Goal: Task Accomplishment & Management: Use online tool/utility

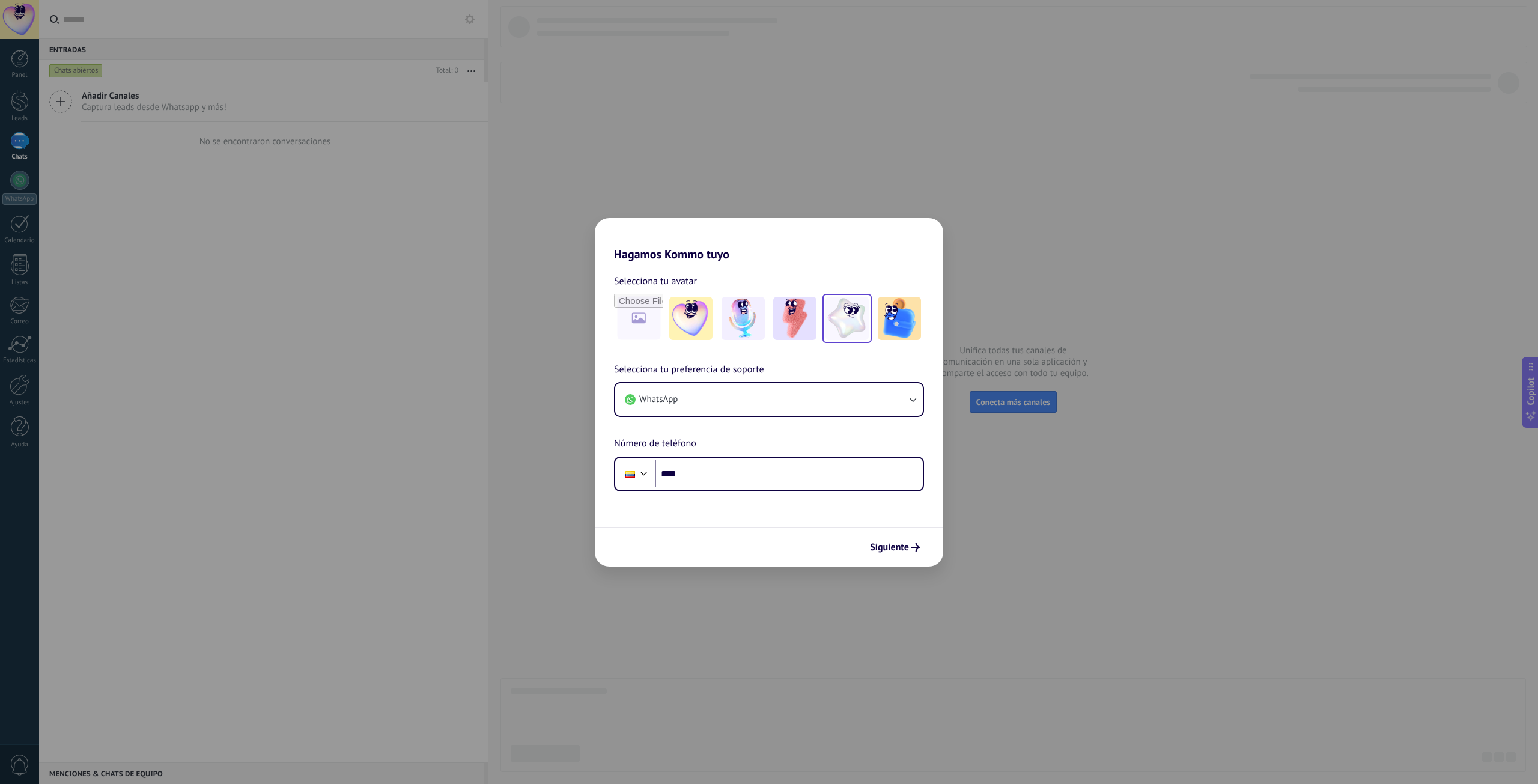
click at [848, 314] on img at bounding box center [847, 319] width 43 height 43
click at [909, 399] on icon "button" at bounding box center [912, 399] width 12 height 12
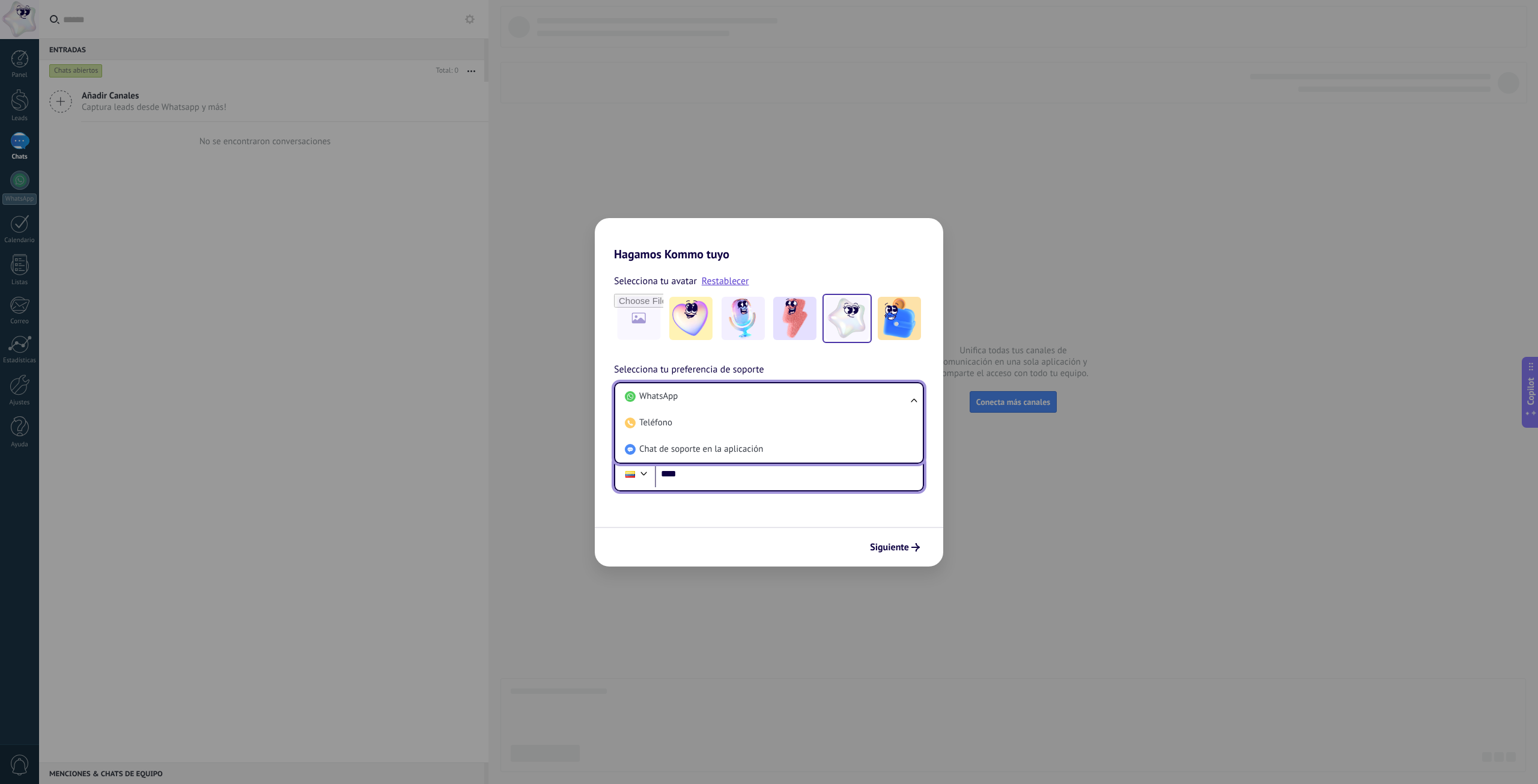
click at [889, 465] on input "****" at bounding box center [789, 473] width 268 height 27
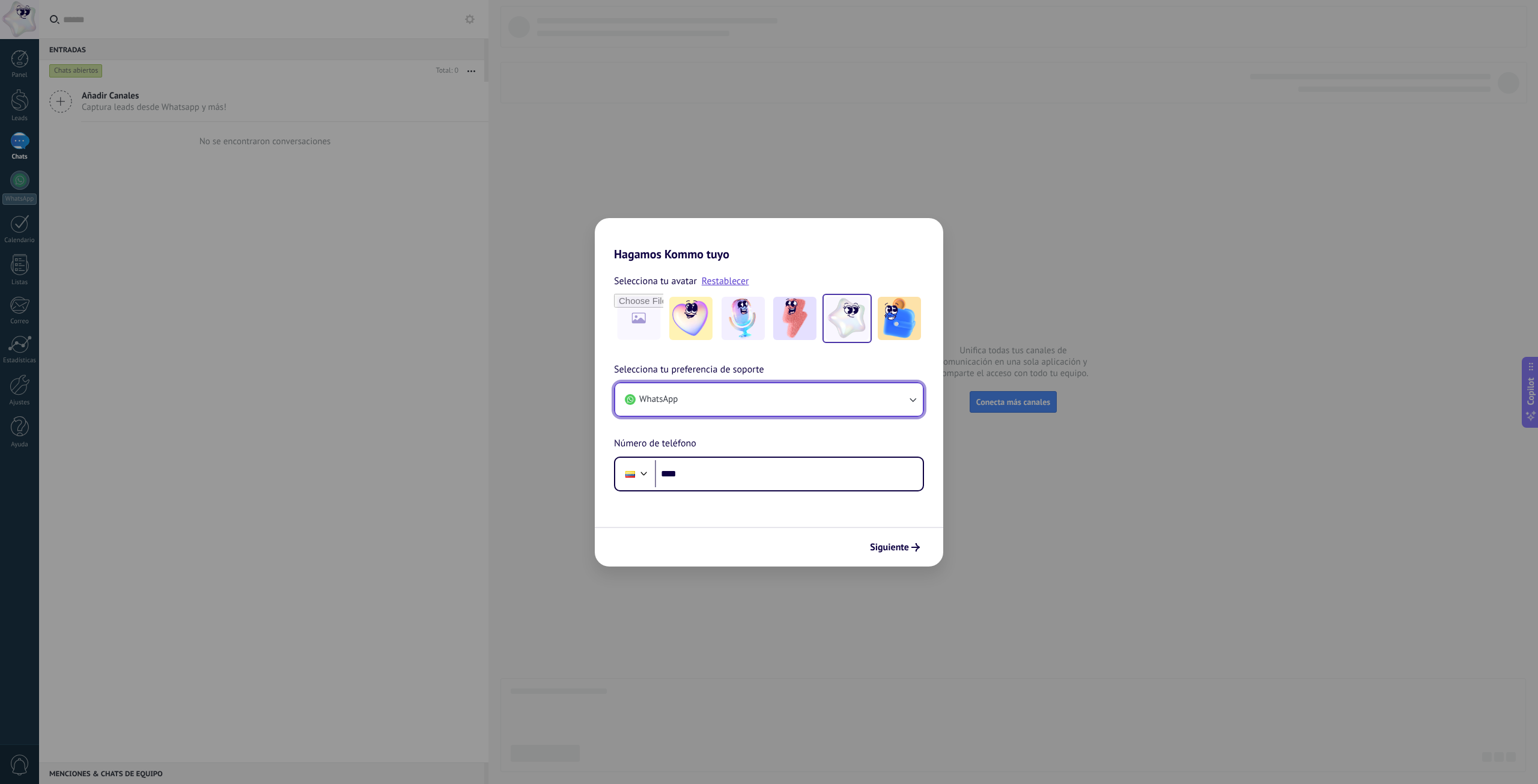
click at [890, 400] on button "WhatsApp" at bounding box center [769, 399] width 308 height 32
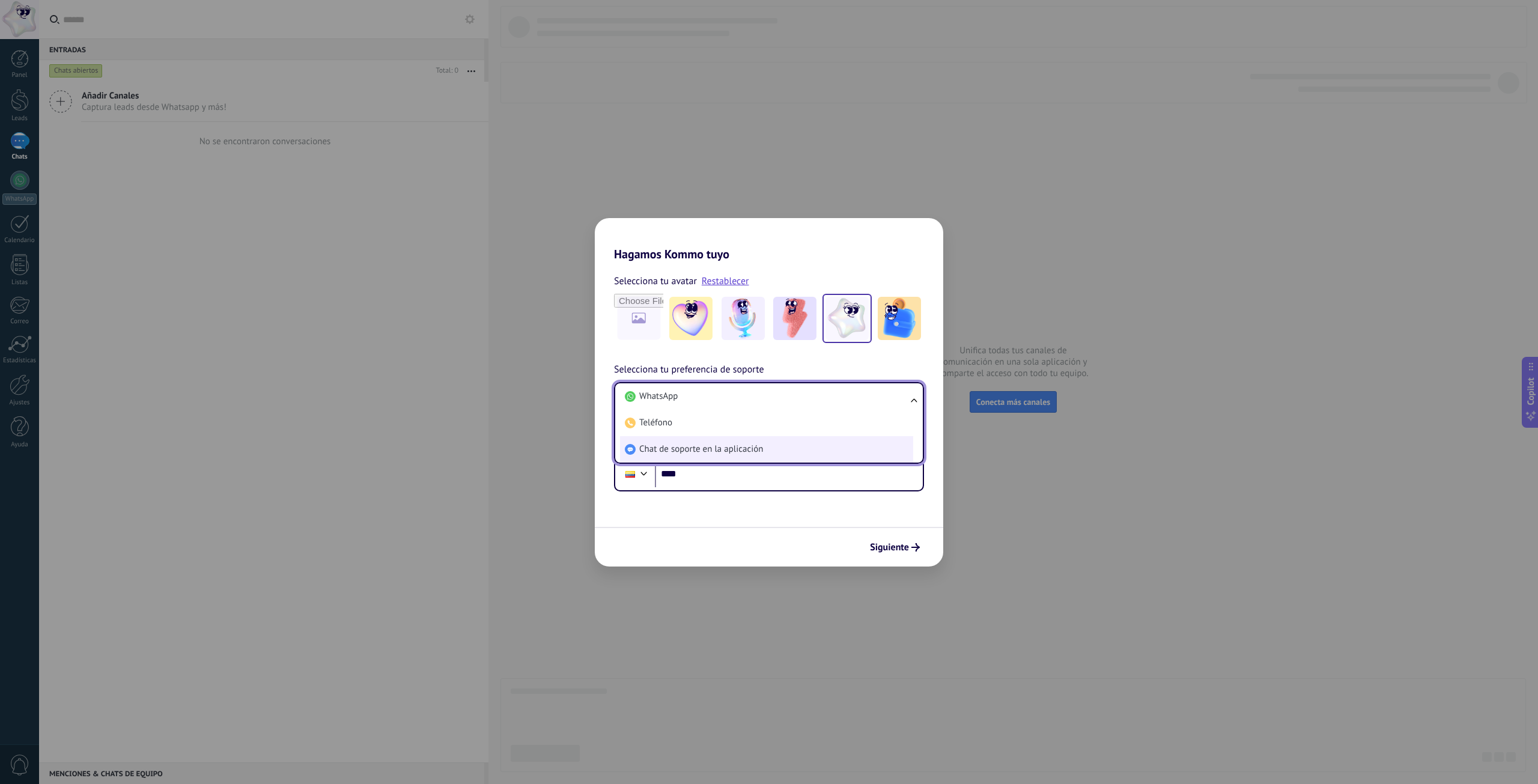
click at [888, 443] on li "Chat de soporte en la aplicación" at bounding box center [767, 449] width 293 height 27
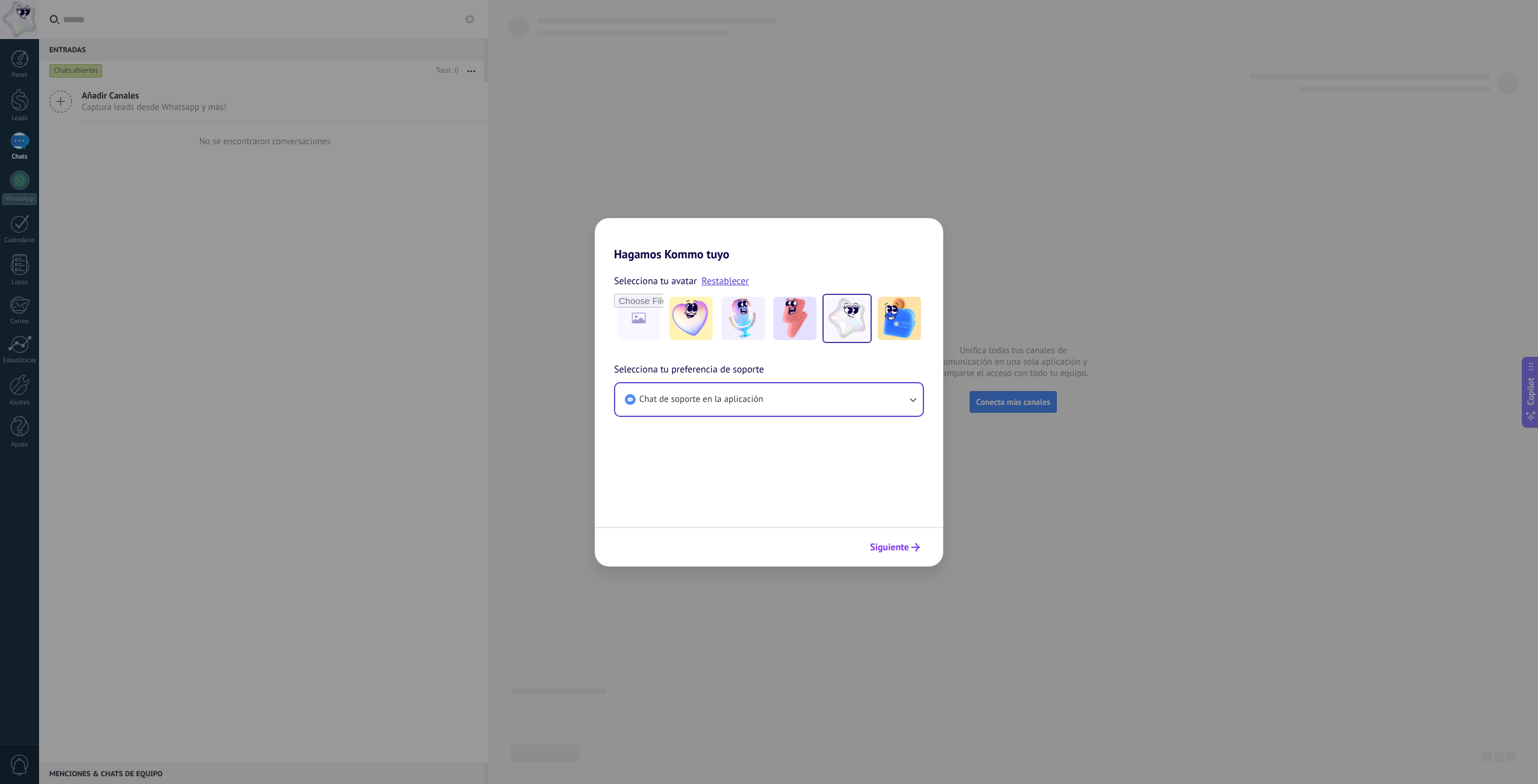
click at [895, 544] on span "Siguiente" at bounding box center [889, 547] width 39 height 9
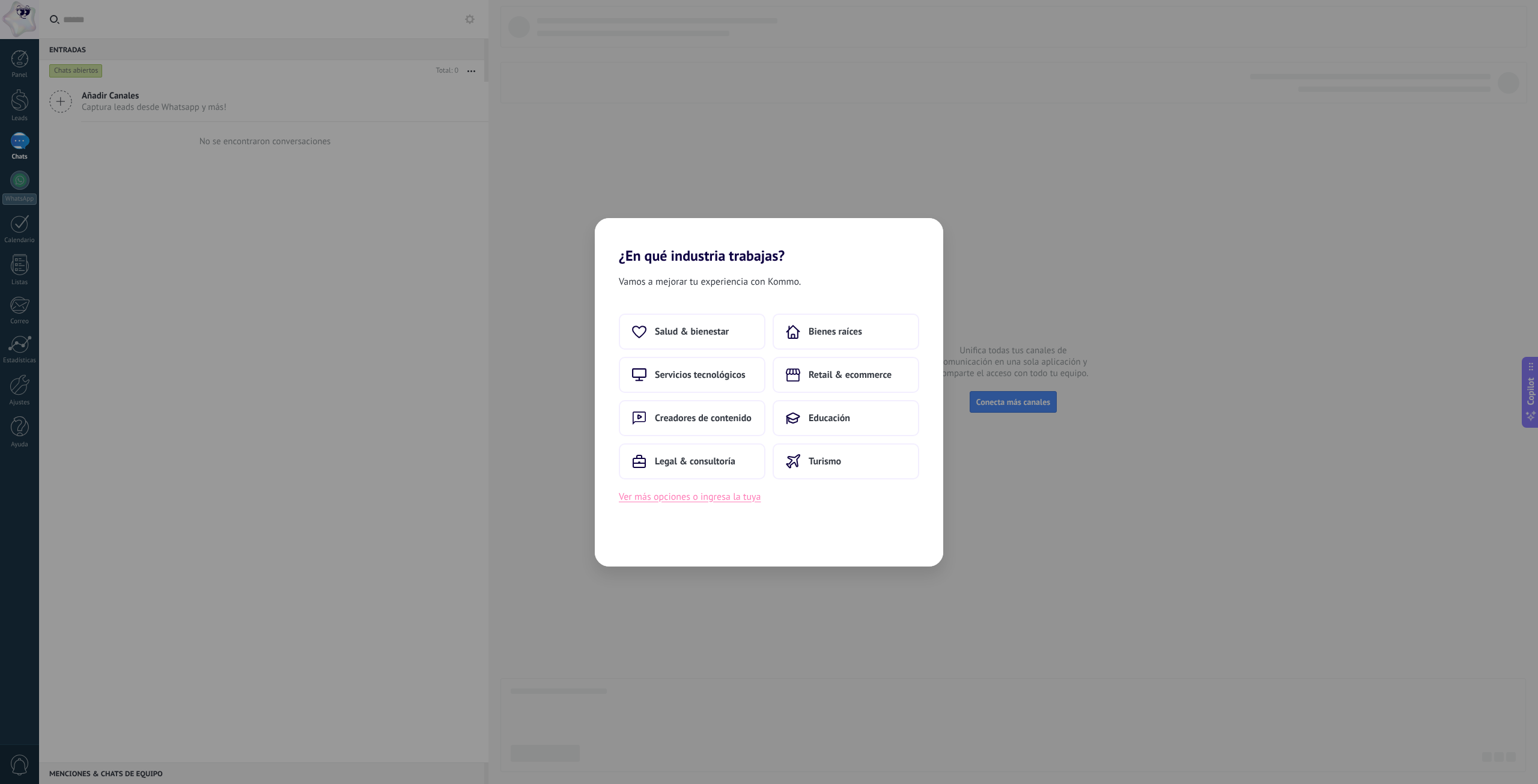
click at [699, 490] on button "Ver más opciones o ingresa la tuya" at bounding box center [690, 496] width 142 height 16
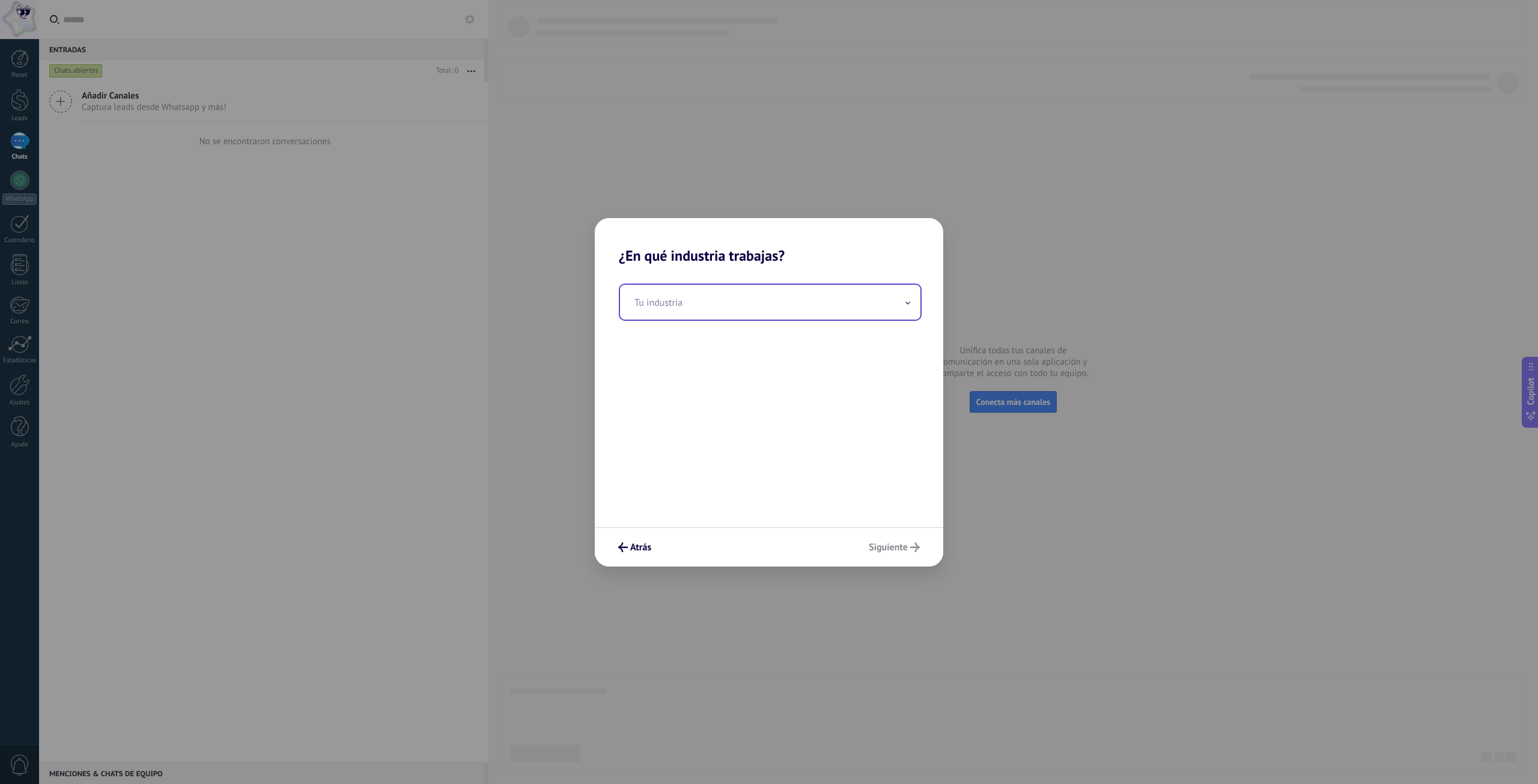
click at [730, 307] on input "text" at bounding box center [770, 302] width 300 height 35
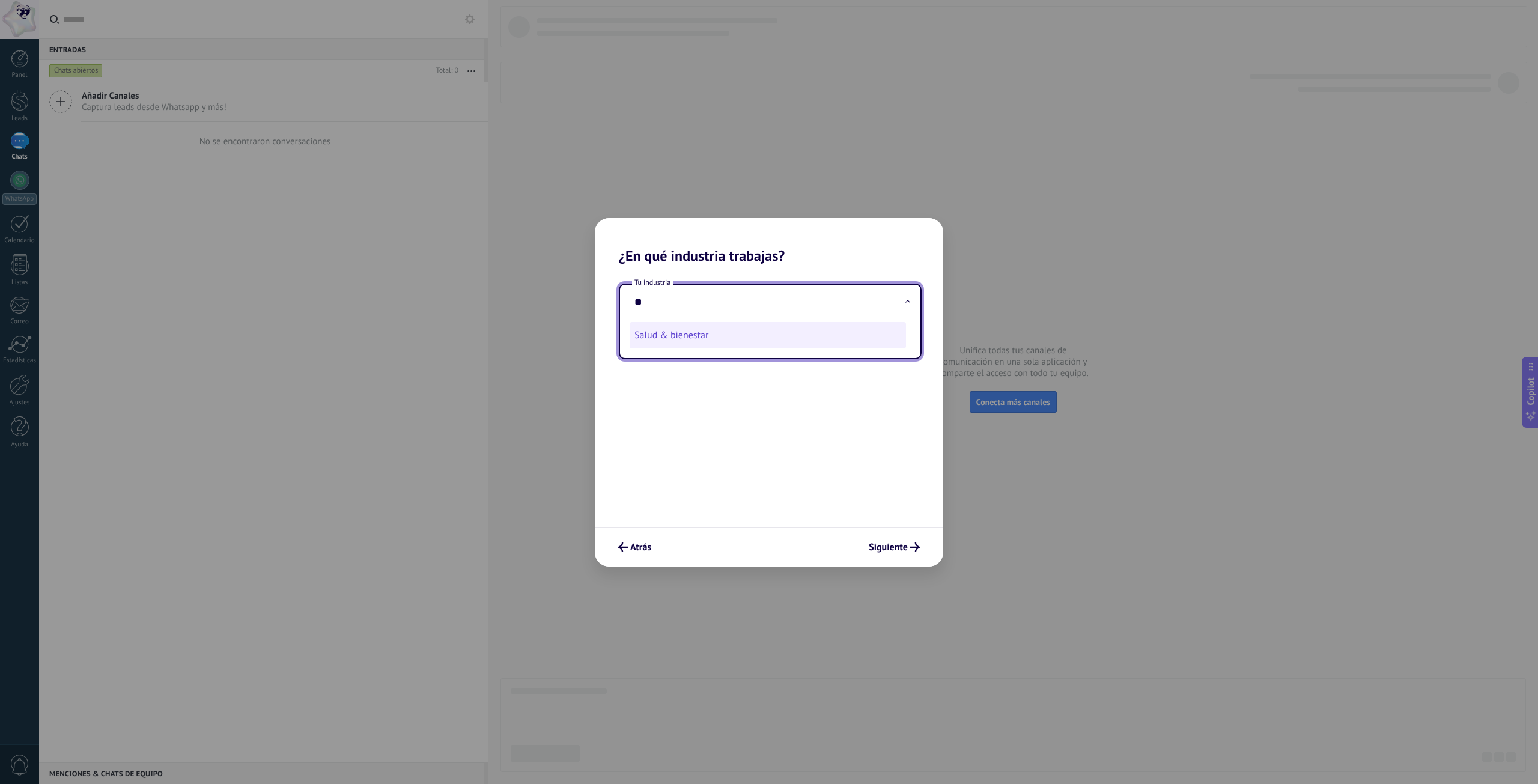
click at [700, 340] on li "Salud & bienestar" at bounding box center [767, 335] width 277 height 27
type input "**********"
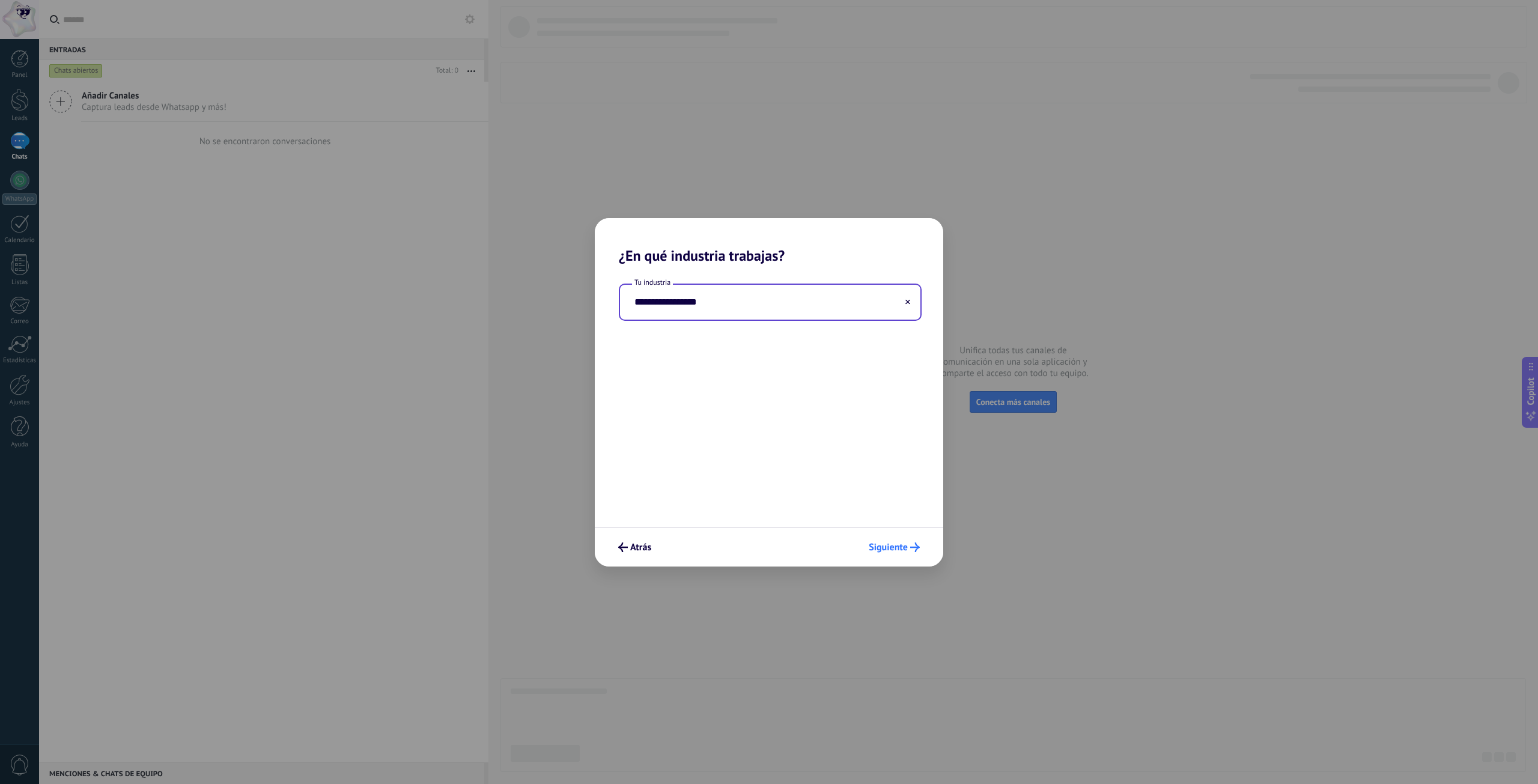
click at [882, 545] on span "Siguiente" at bounding box center [888, 547] width 39 height 9
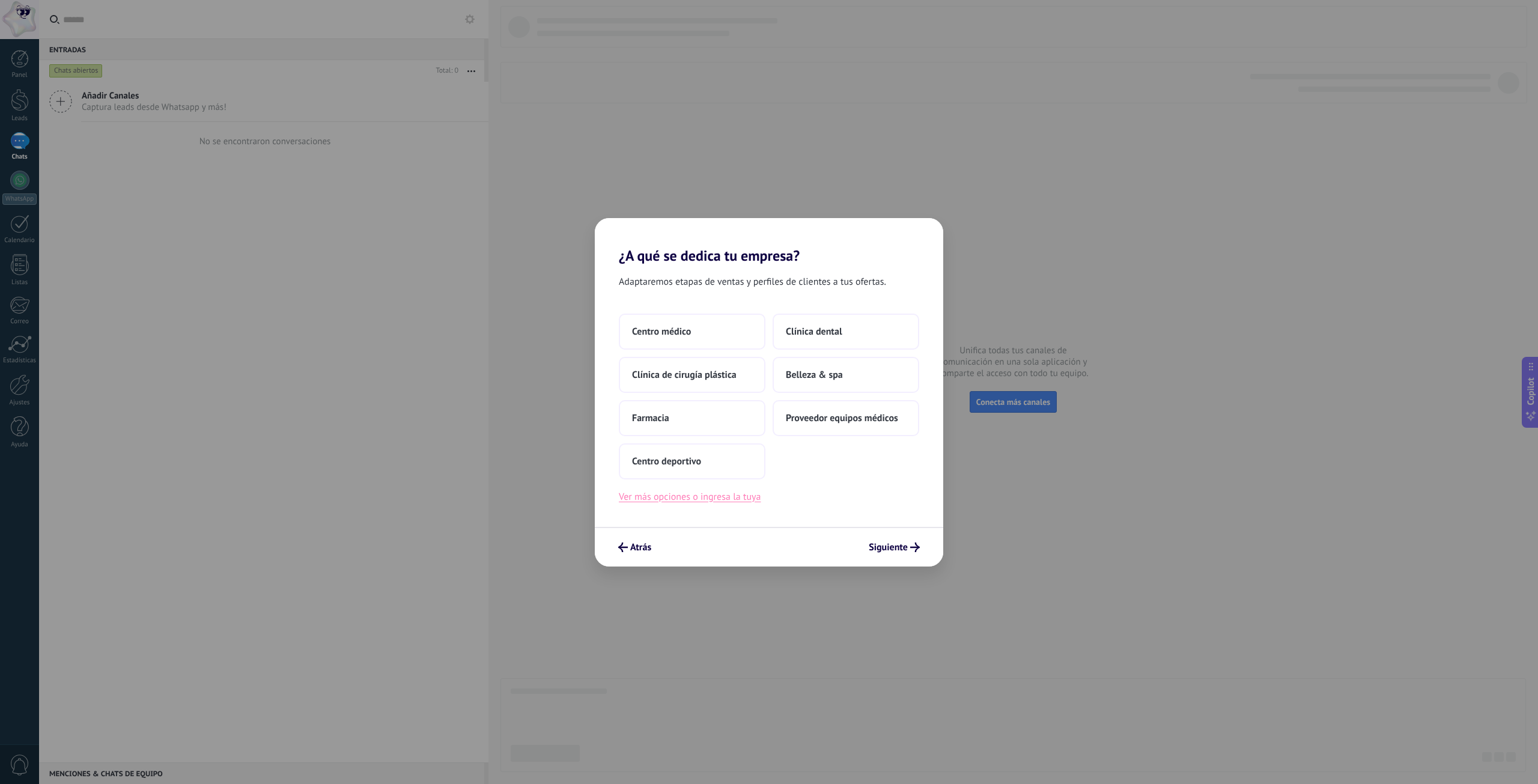
click at [697, 496] on button "Ver más opciones o ingresa la tuya" at bounding box center [690, 496] width 142 height 16
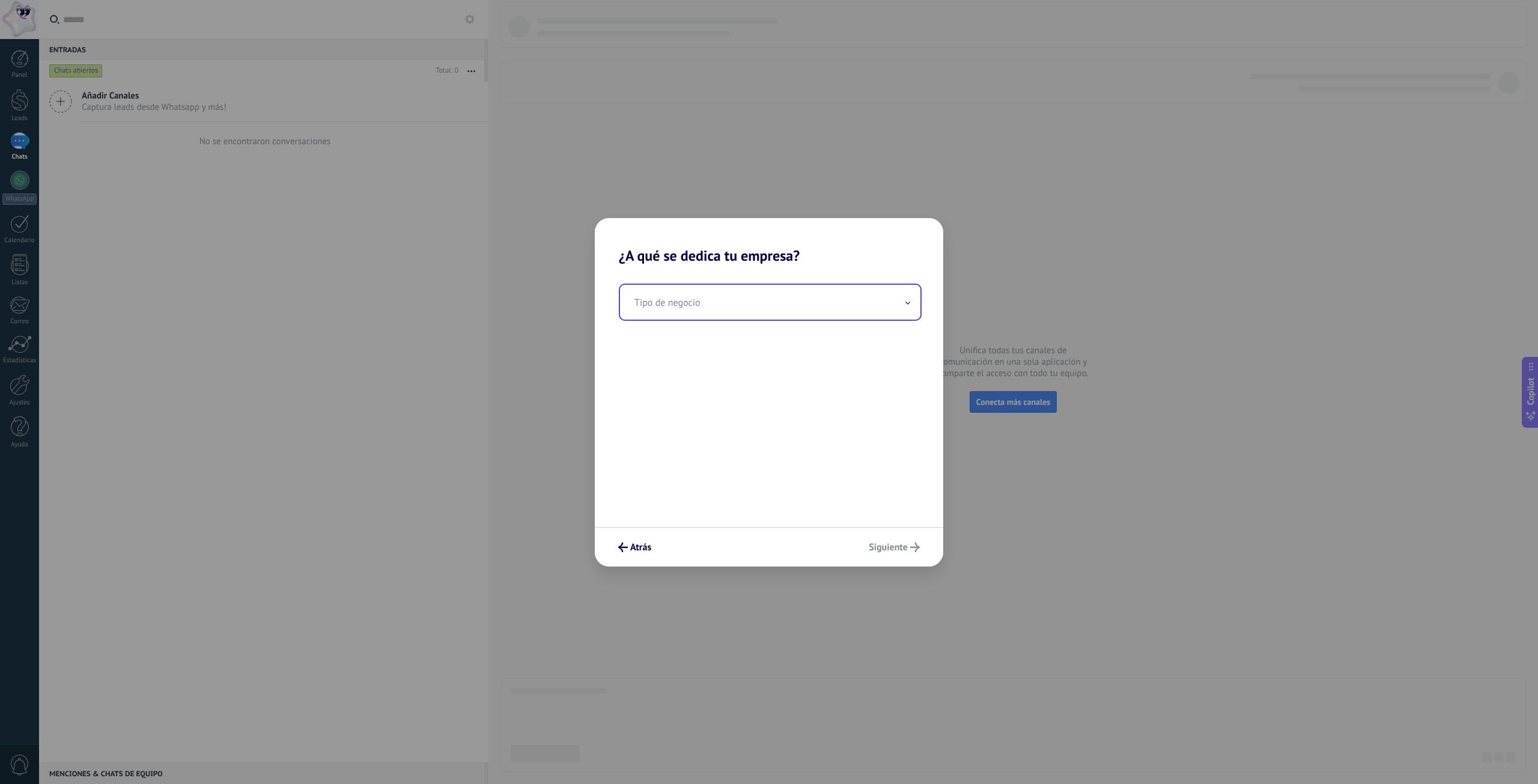
click at [712, 296] on input "text" at bounding box center [770, 302] width 300 height 35
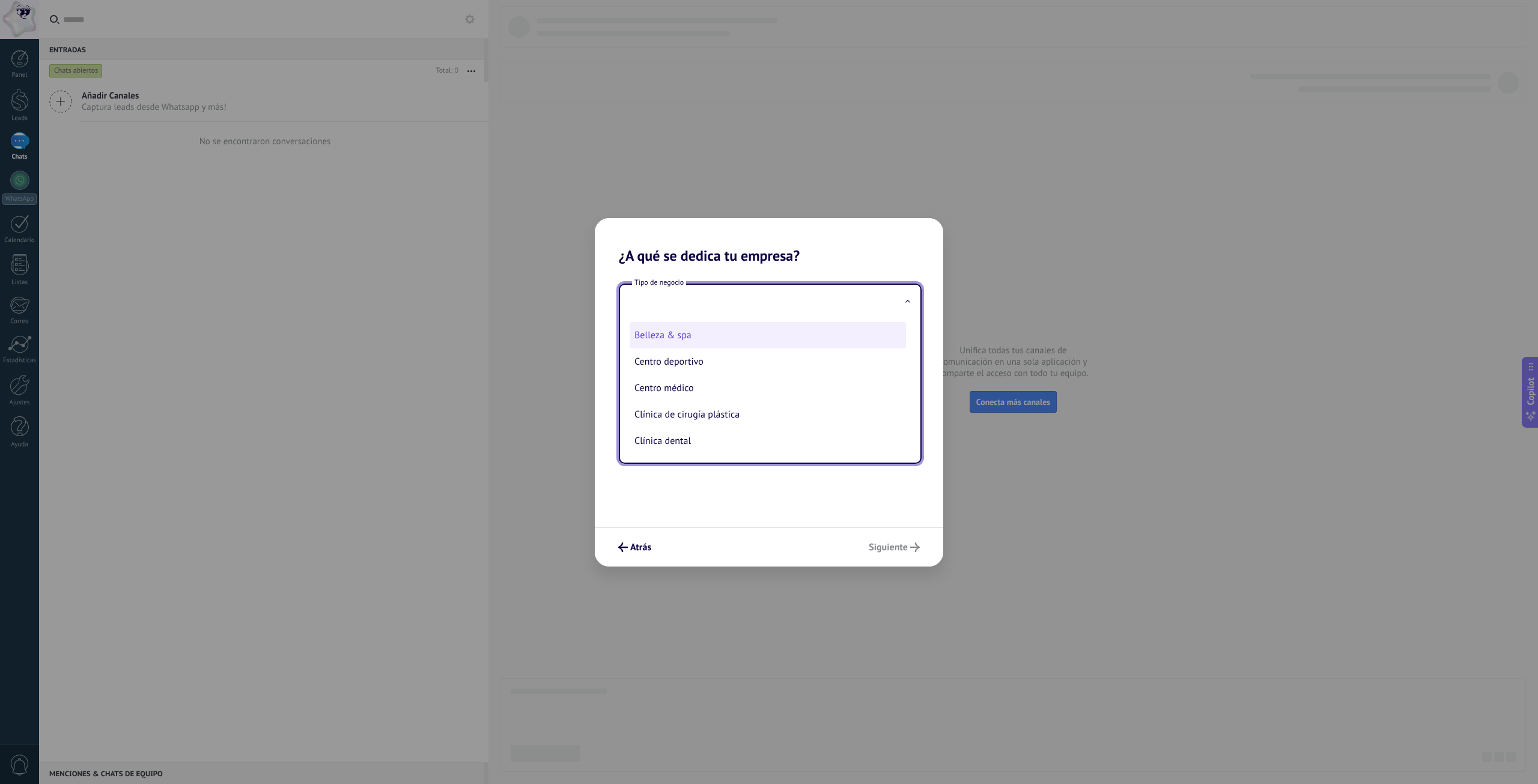
click at [701, 327] on li "Belleza & spa" at bounding box center [767, 335] width 277 height 27
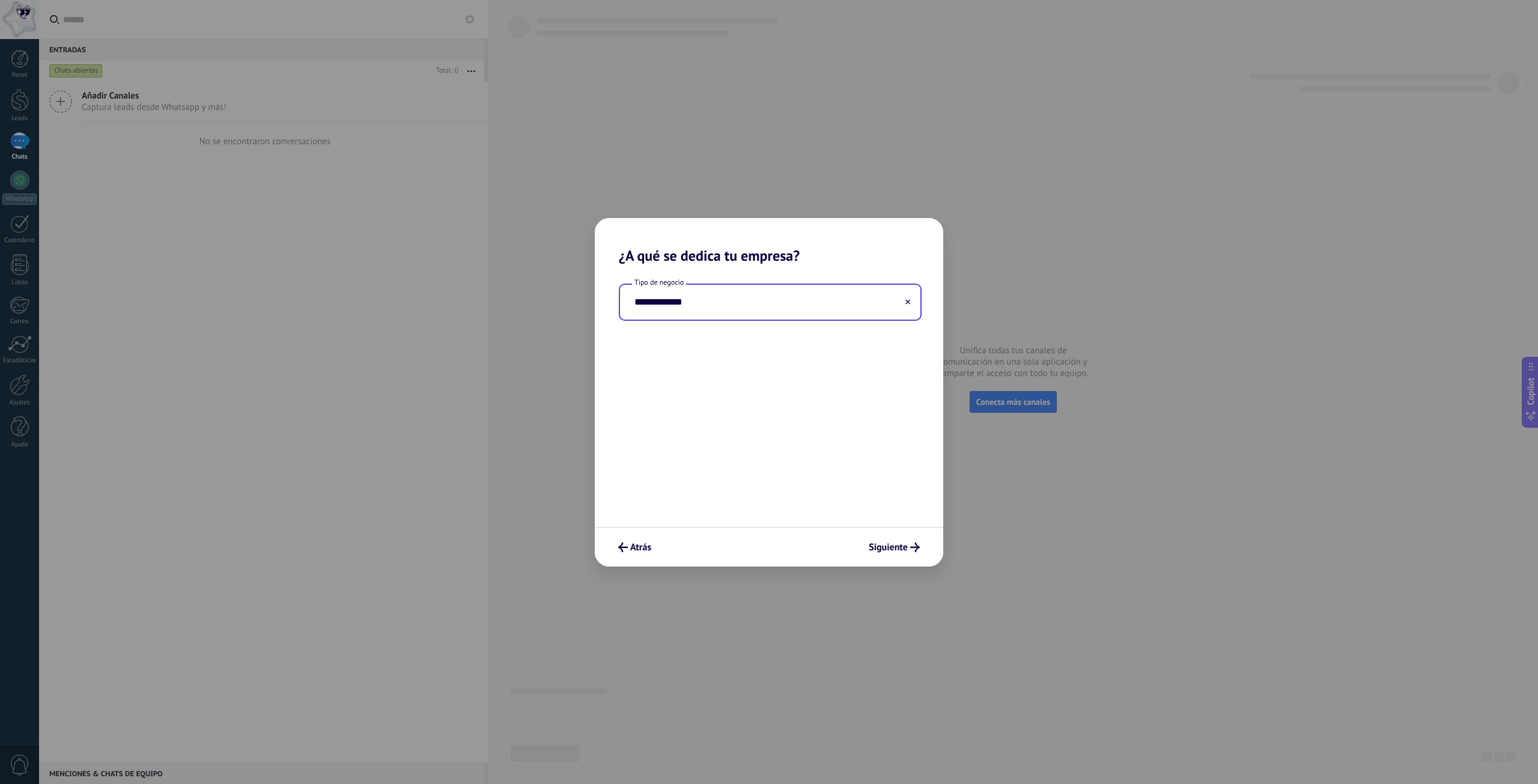
click at [713, 306] on input "**********" at bounding box center [770, 302] width 300 height 35
drag, startPoint x: 713, startPoint y: 306, endPoint x: 621, endPoint y: 303, distance: 92.0
click at [625, 303] on input "**********" at bounding box center [770, 302] width 300 height 35
type input "*"
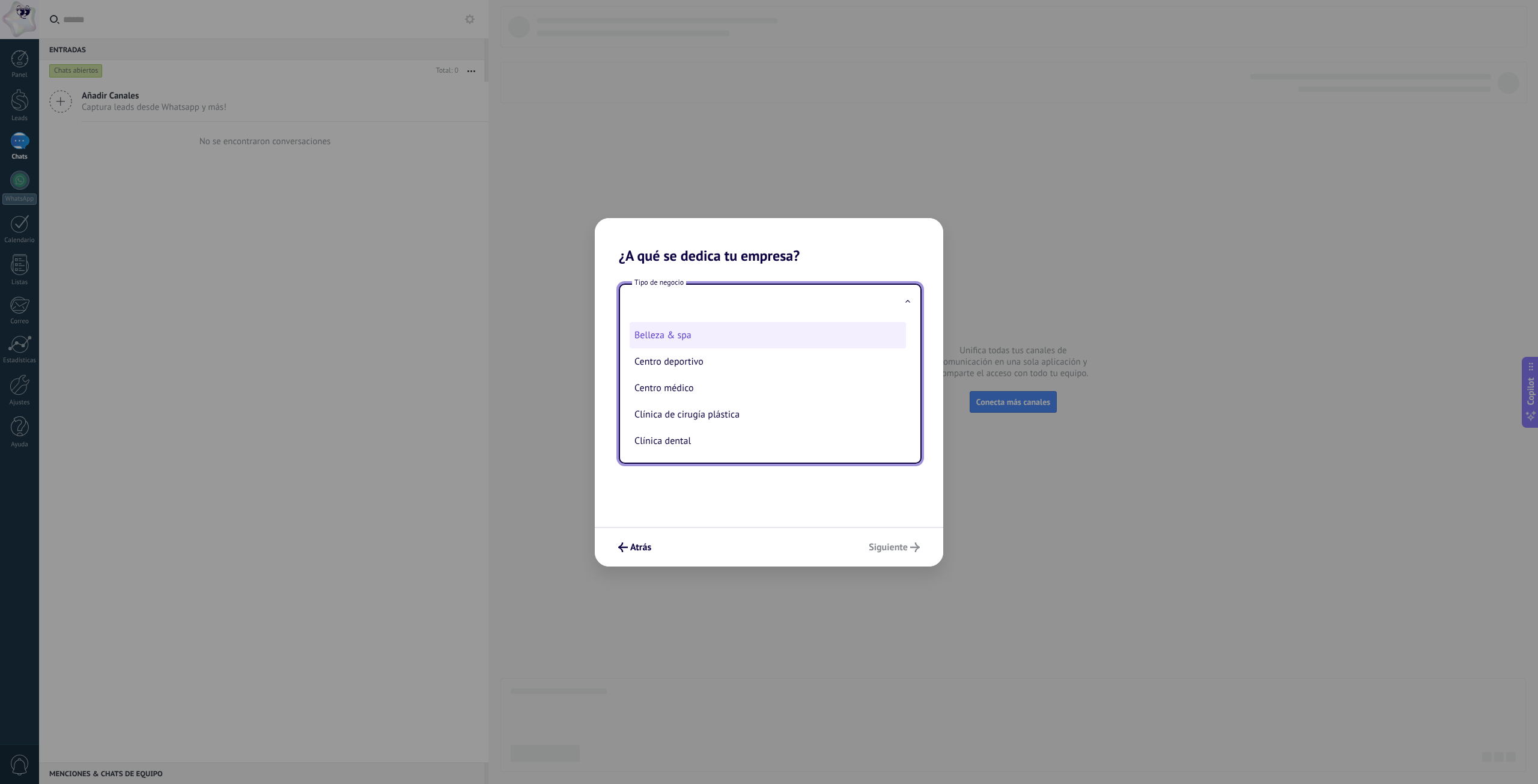
click at [678, 334] on li "Belleza & spa" at bounding box center [767, 335] width 277 height 27
type input "**********"
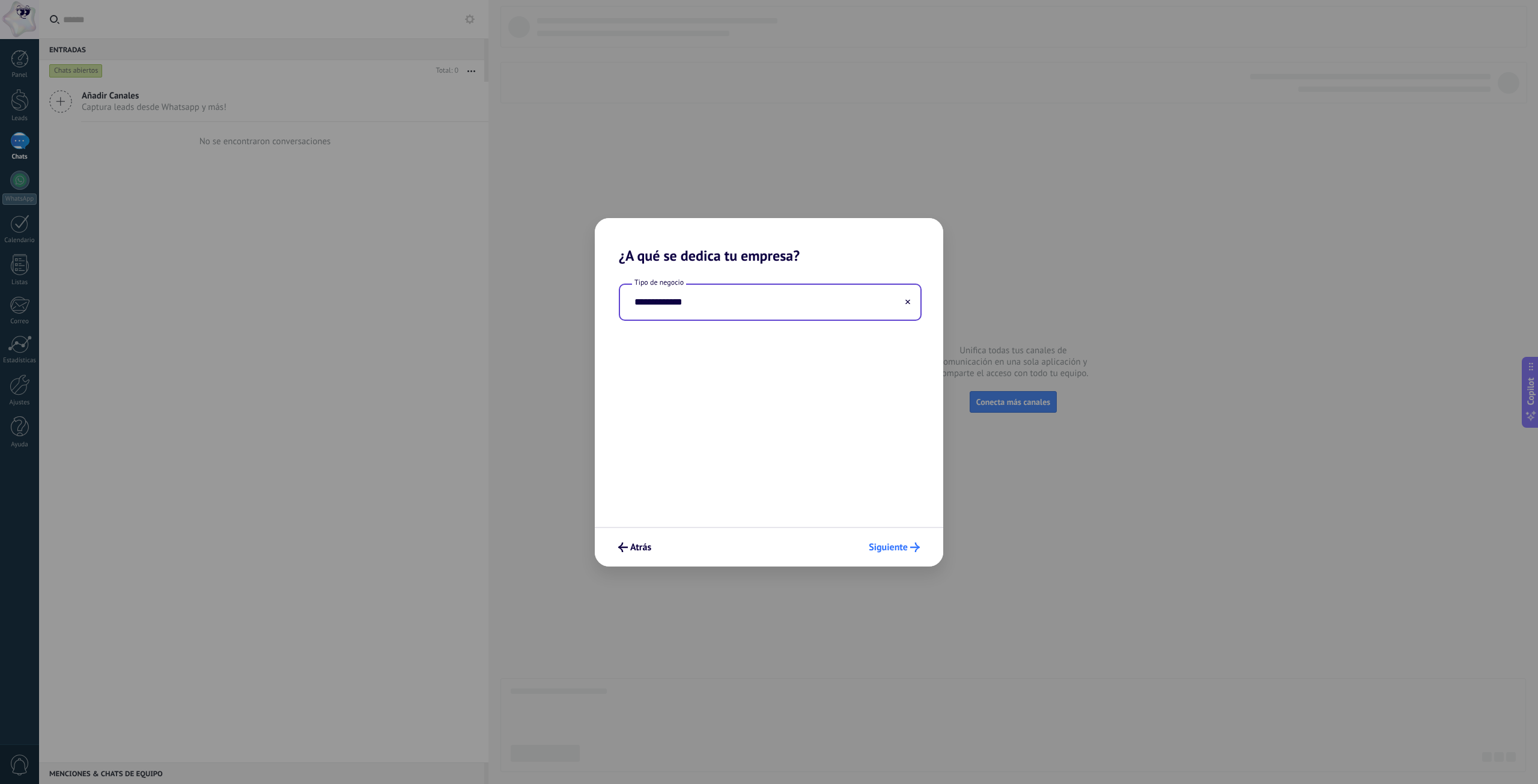
click at [905, 550] on span "Siguiente" at bounding box center [888, 547] width 39 height 9
click at [838, 336] on button "2–5" at bounding box center [846, 332] width 147 height 36
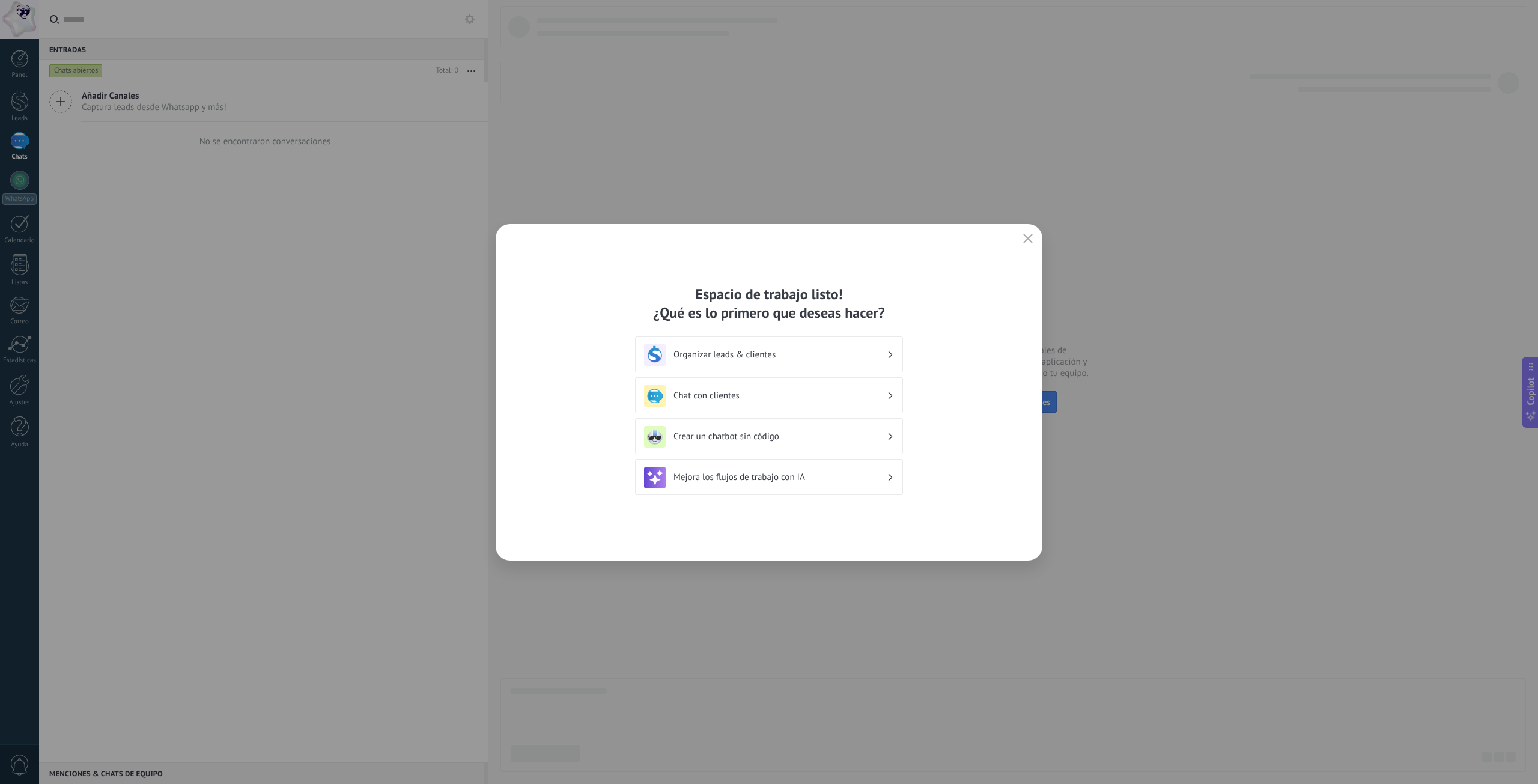
click at [791, 434] on h3 "Crear un chatbot sin código" at bounding box center [780, 436] width 213 height 11
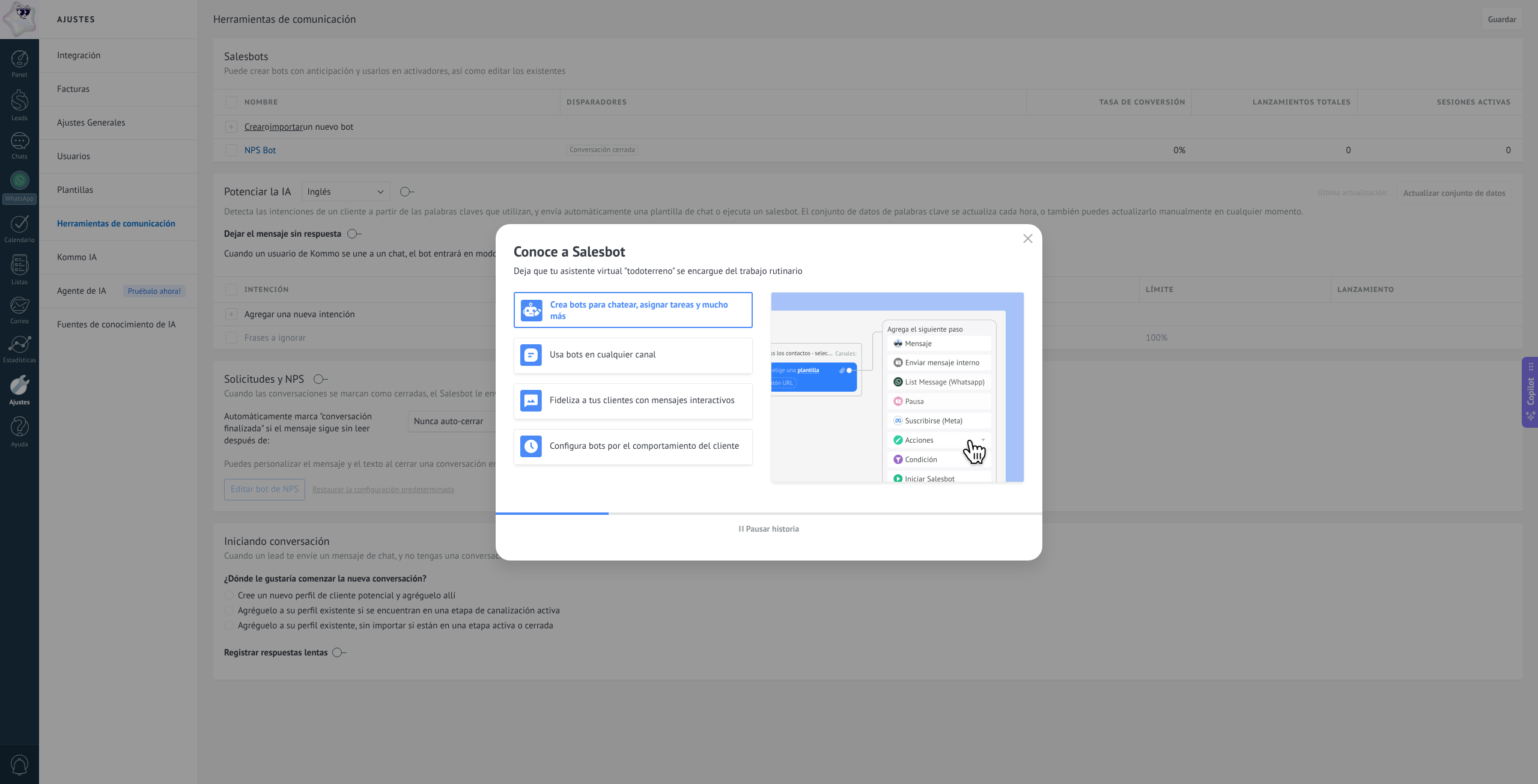
click at [772, 529] on span "Pausar historia" at bounding box center [773, 529] width 53 height 9
click at [772, 529] on span "Iniciar historia" at bounding box center [772, 529] width 52 height 9
click at [772, 529] on span "Pausar historia" at bounding box center [773, 529] width 53 height 9
click at [1033, 234] on button "button" at bounding box center [1027, 239] width 16 height 17
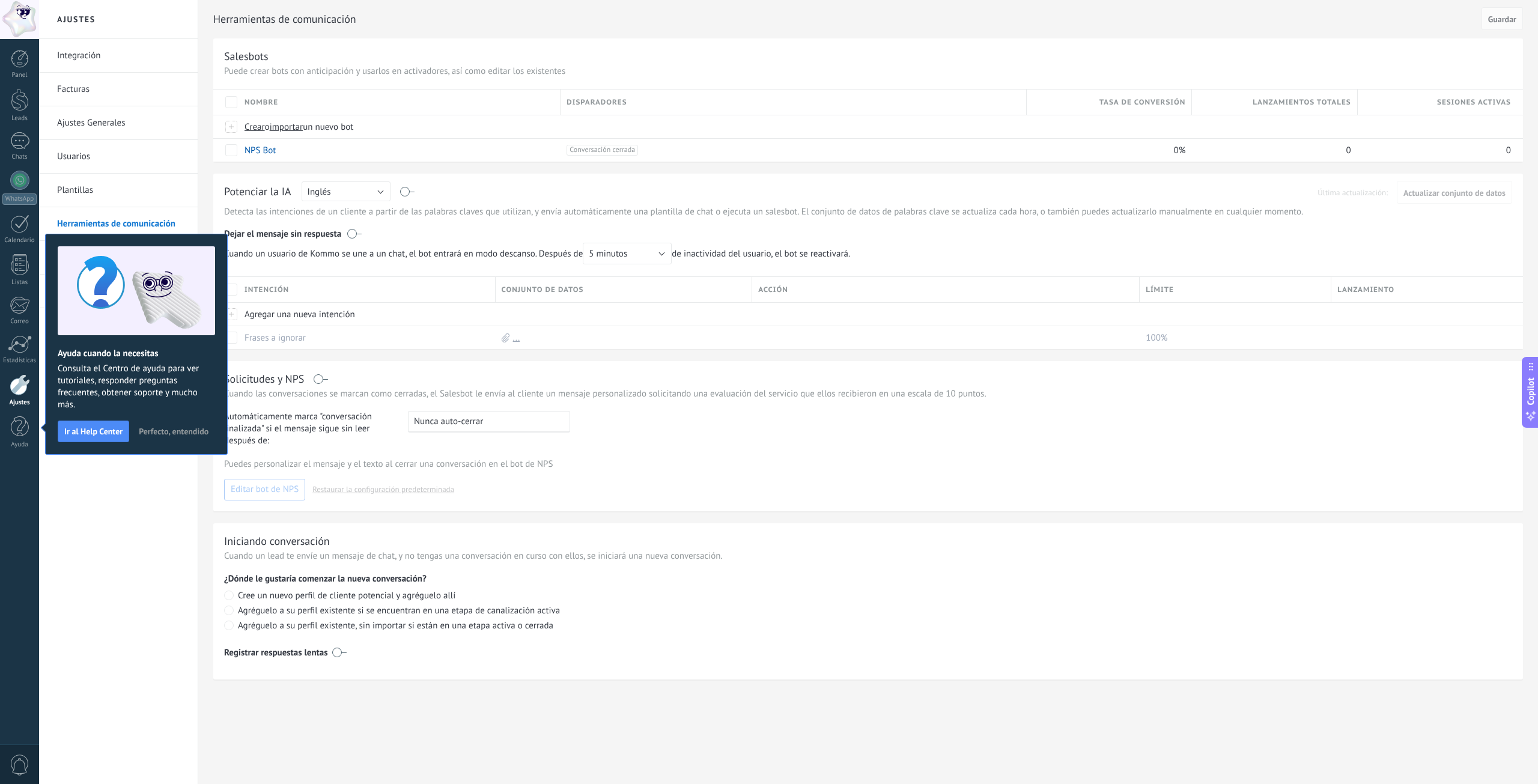
click at [183, 428] on span "Perfecto, entendido" at bounding box center [173, 431] width 70 height 9
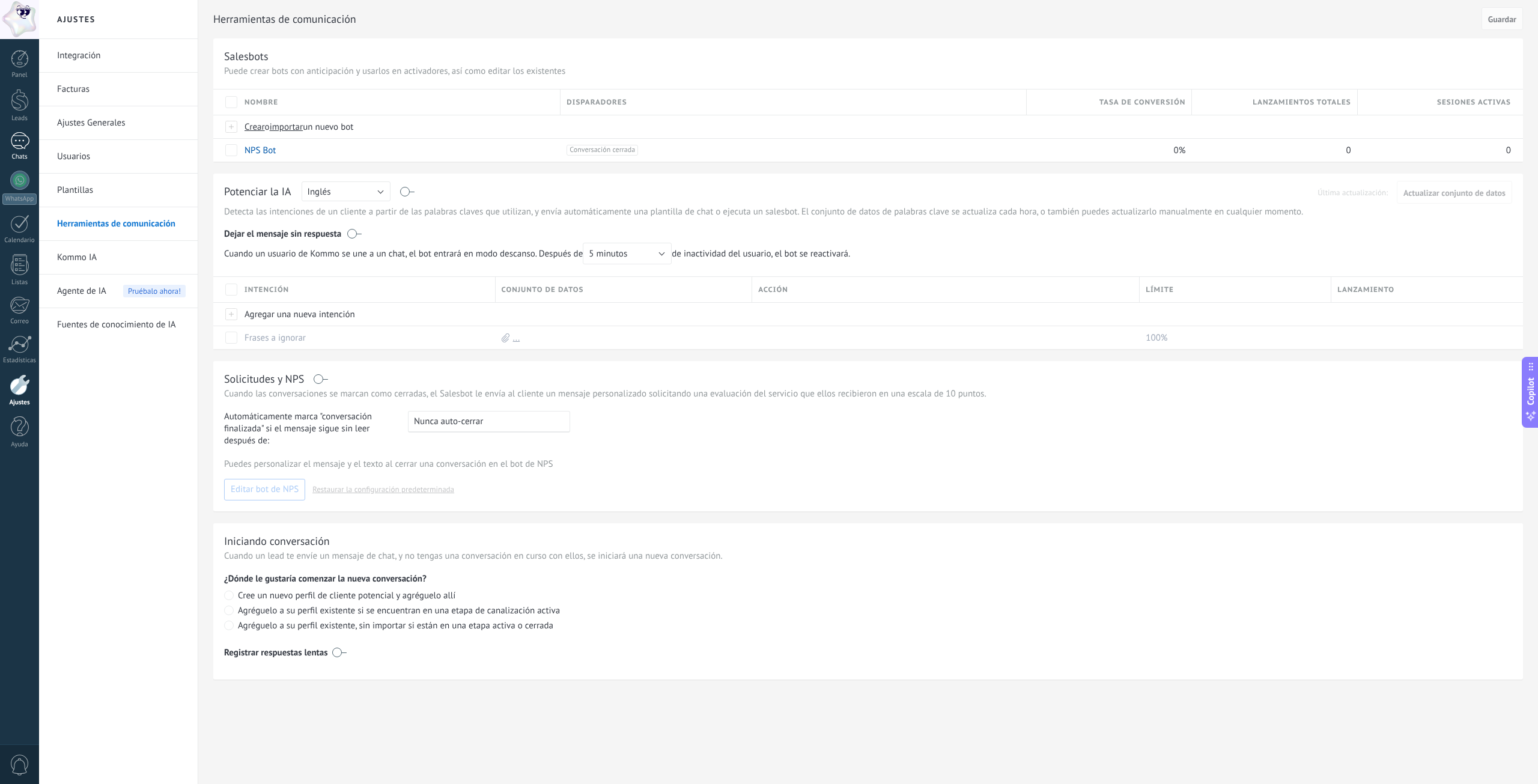
click at [22, 148] on div at bounding box center [19, 141] width 19 height 17
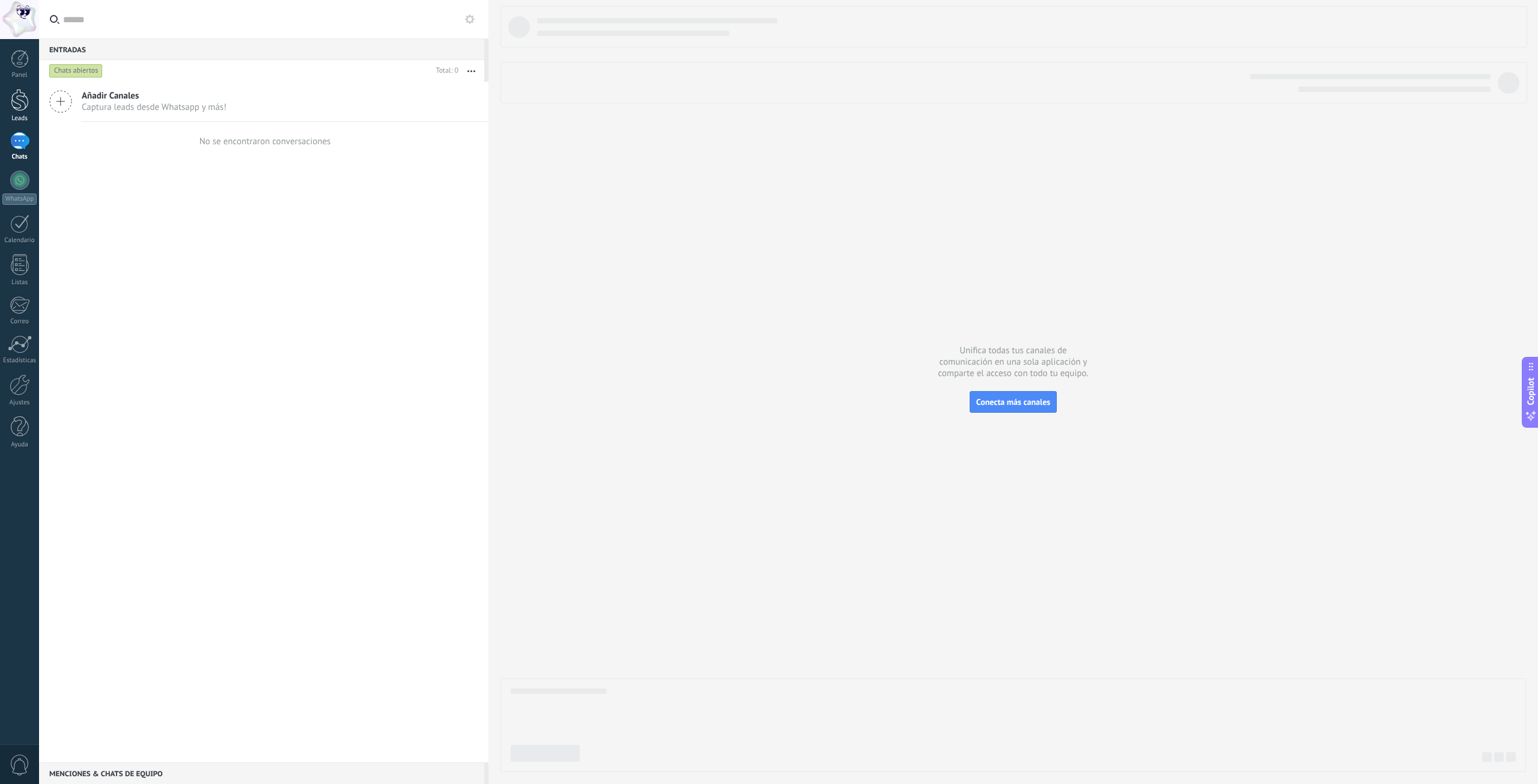
click at [22, 99] on div at bounding box center [19, 100] width 18 height 22
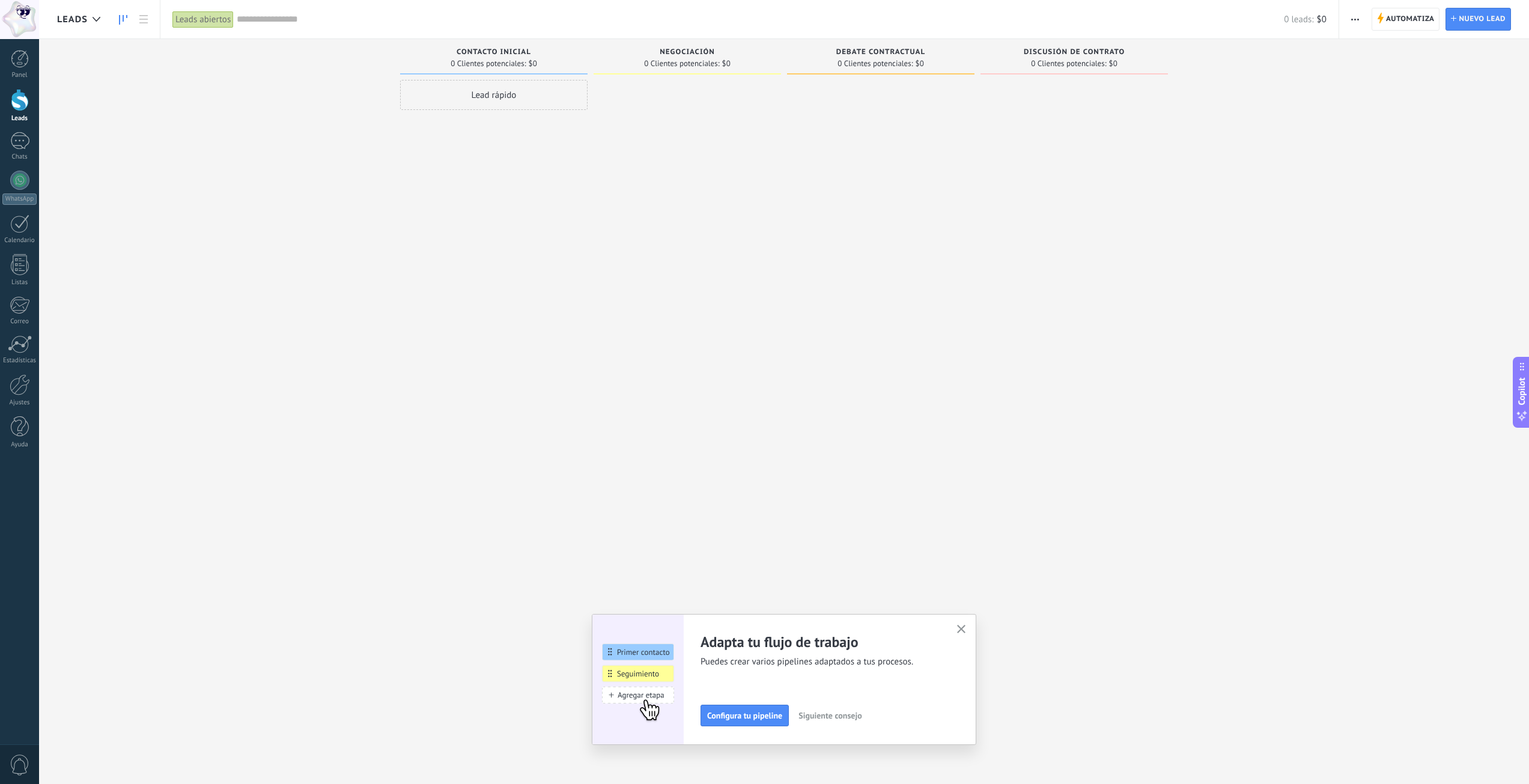
click at [966, 629] on icon "button" at bounding box center [962, 629] width 9 height 9
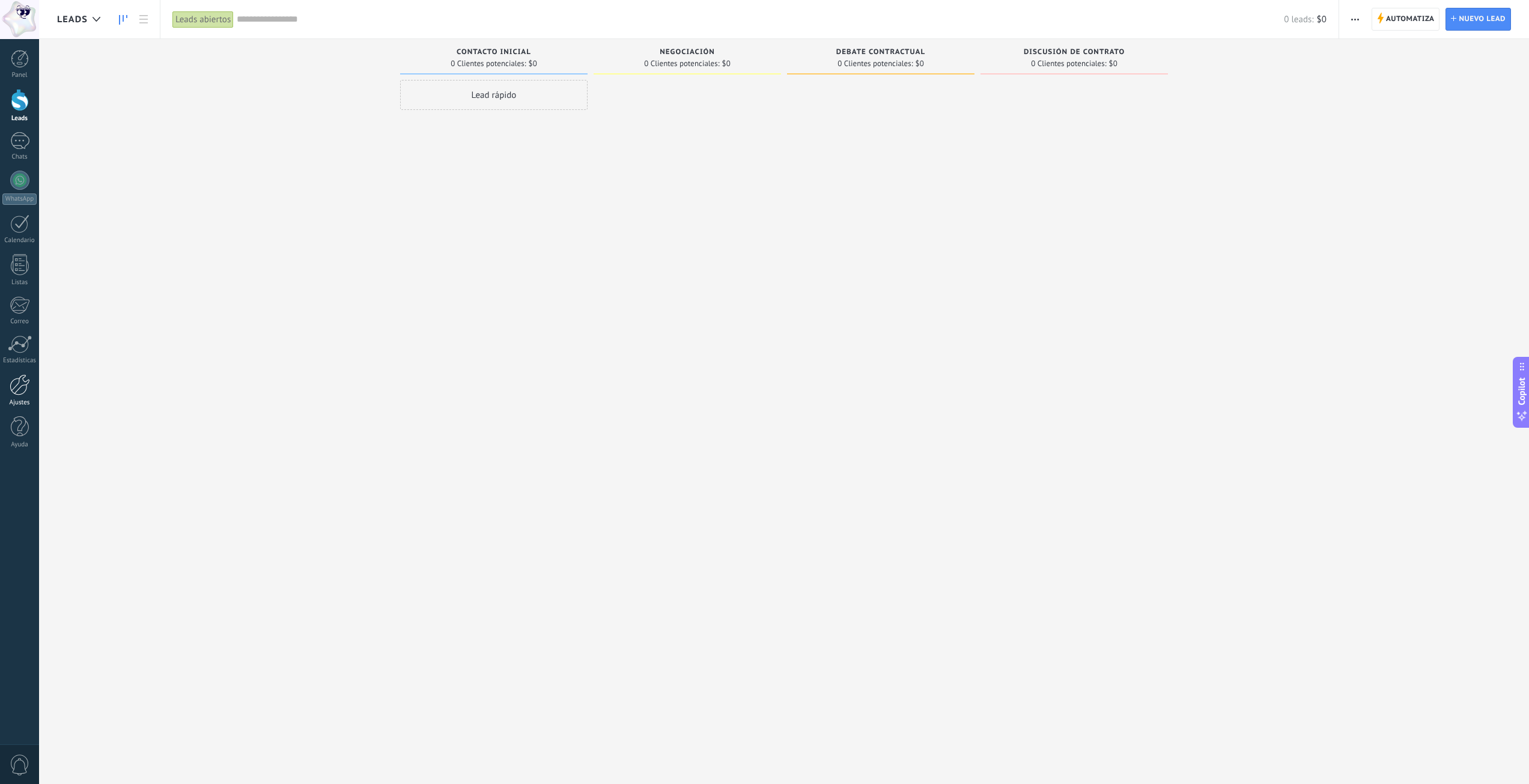
click at [25, 391] on div at bounding box center [19, 385] width 21 height 21
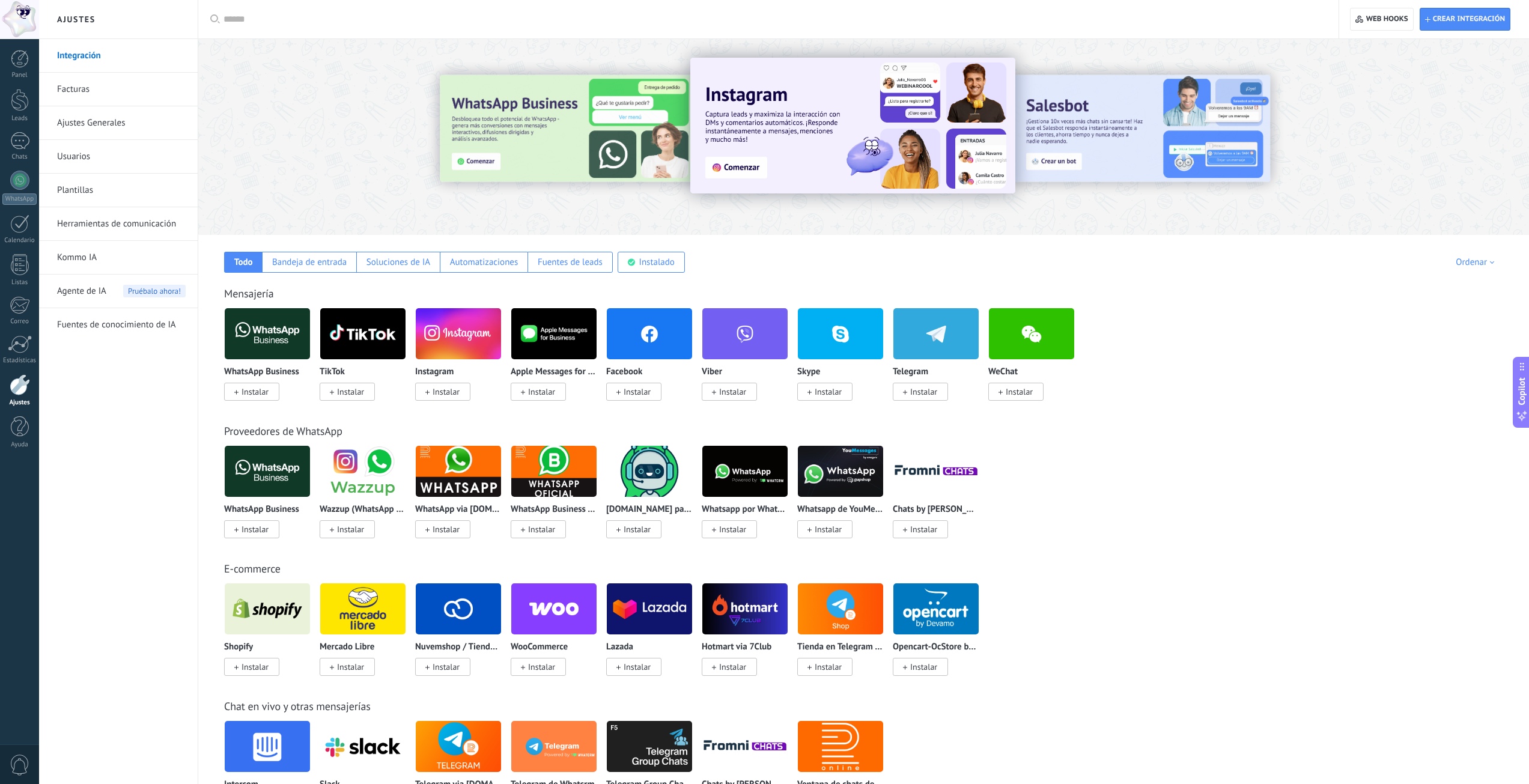
click at [444, 391] on span "Instalar" at bounding box center [446, 391] width 27 height 11
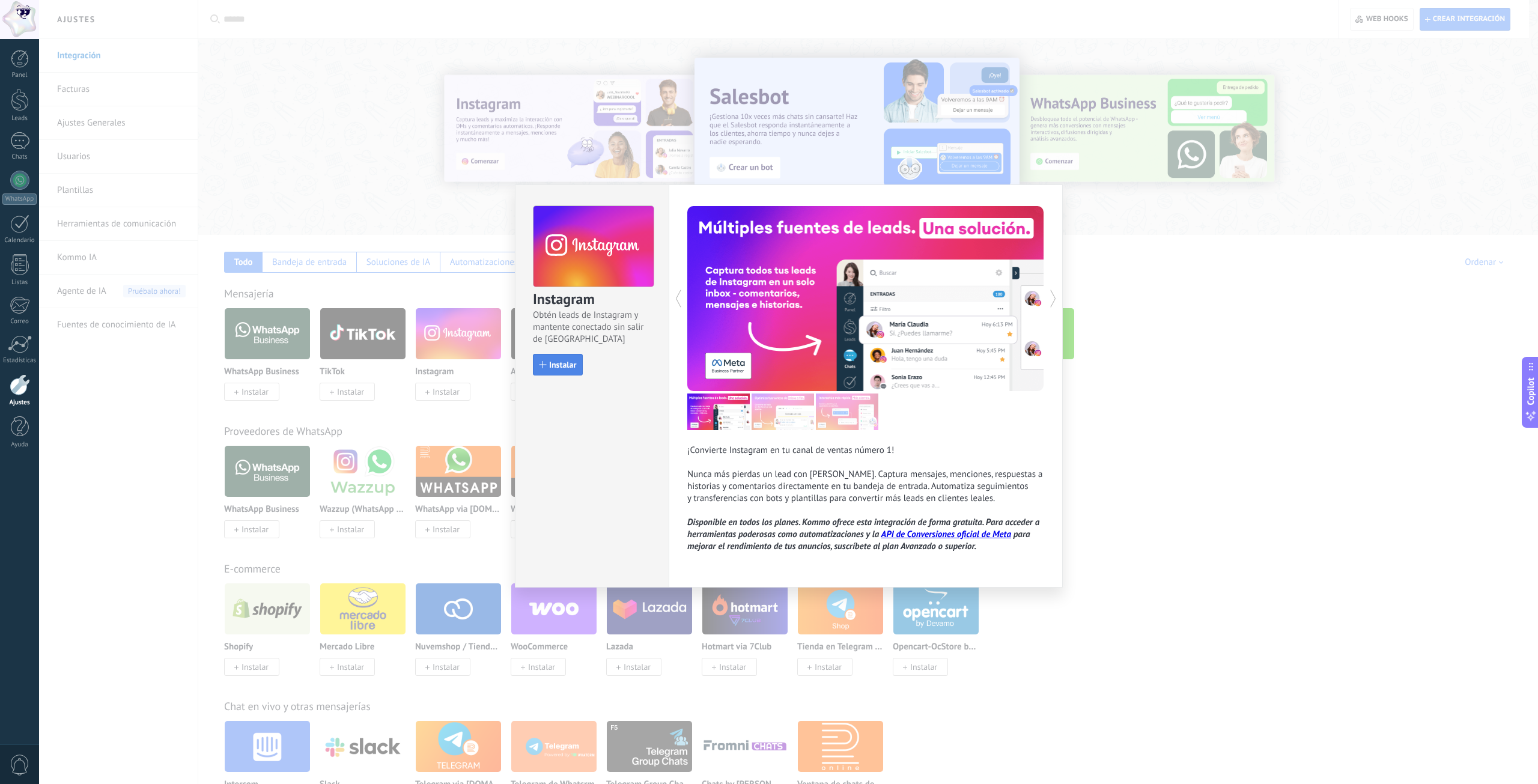
click at [558, 367] on span "Instalar" at bounding box center [563, 365] width 27 height 9
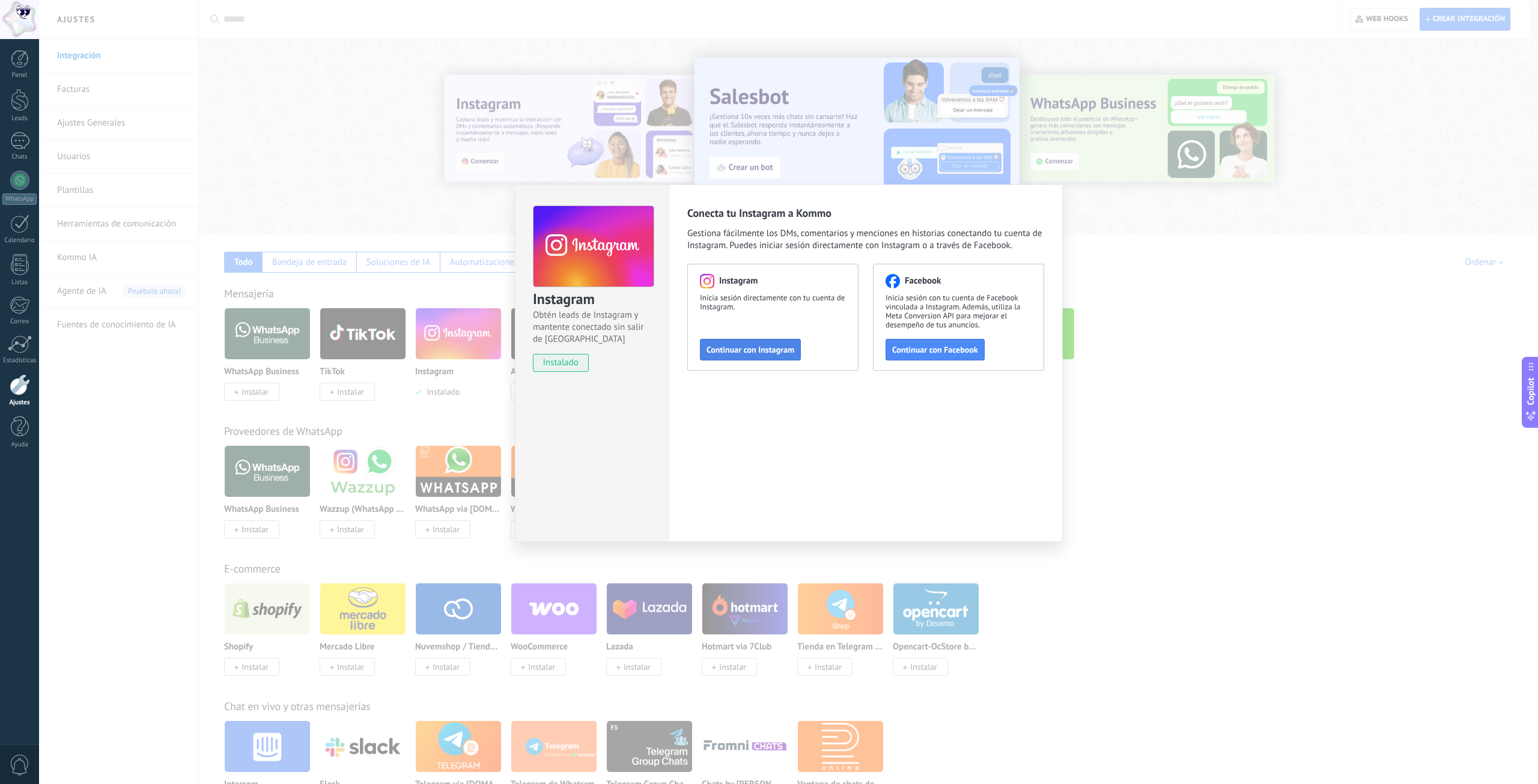
click at [759, 346] on span "Continuar con Instagram" at bounding box center [750, 350] width 88 height 9
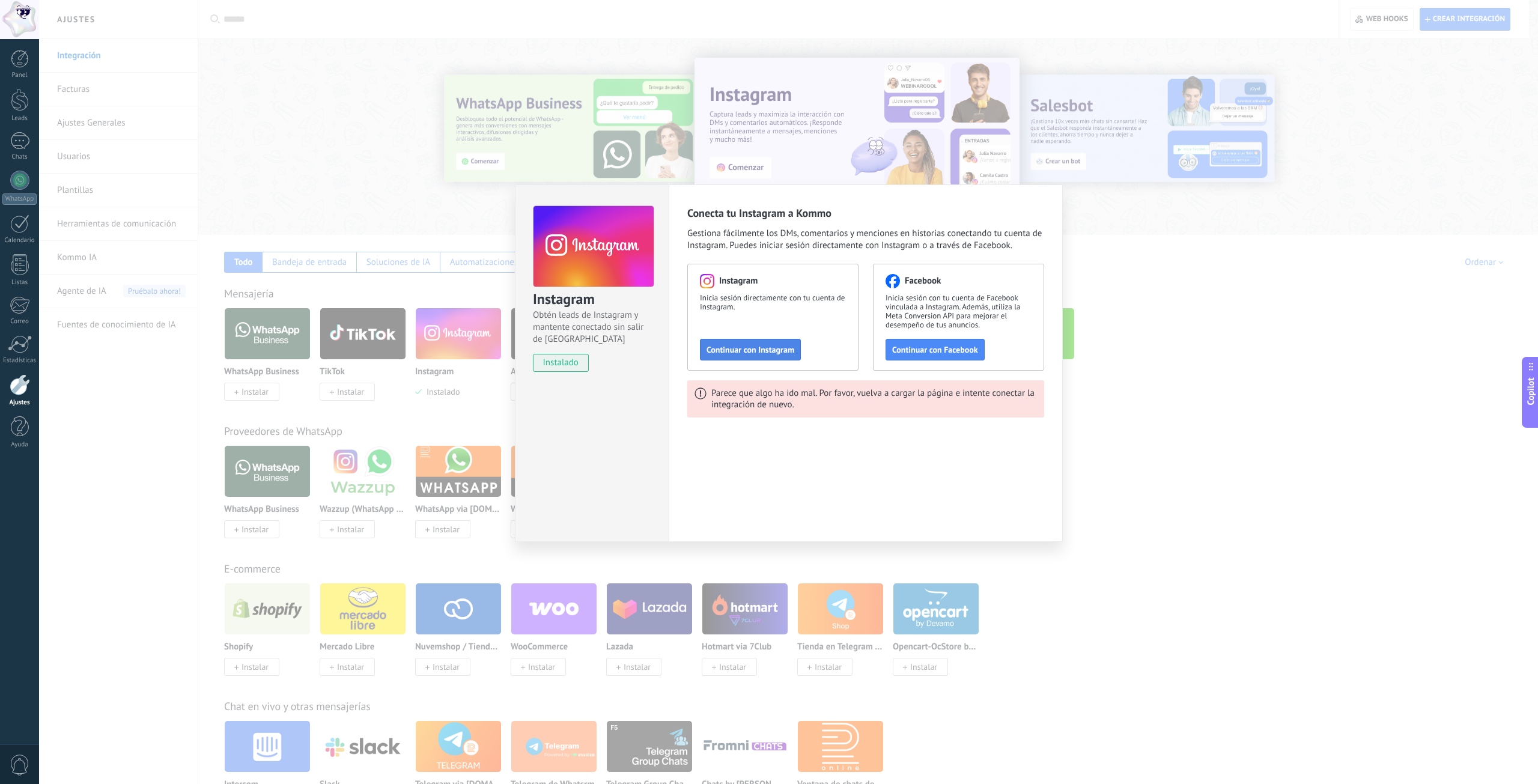
click at [741, 353] on span "Continuar con Instagram" at bounding box center [750, 350] width 88 height 9
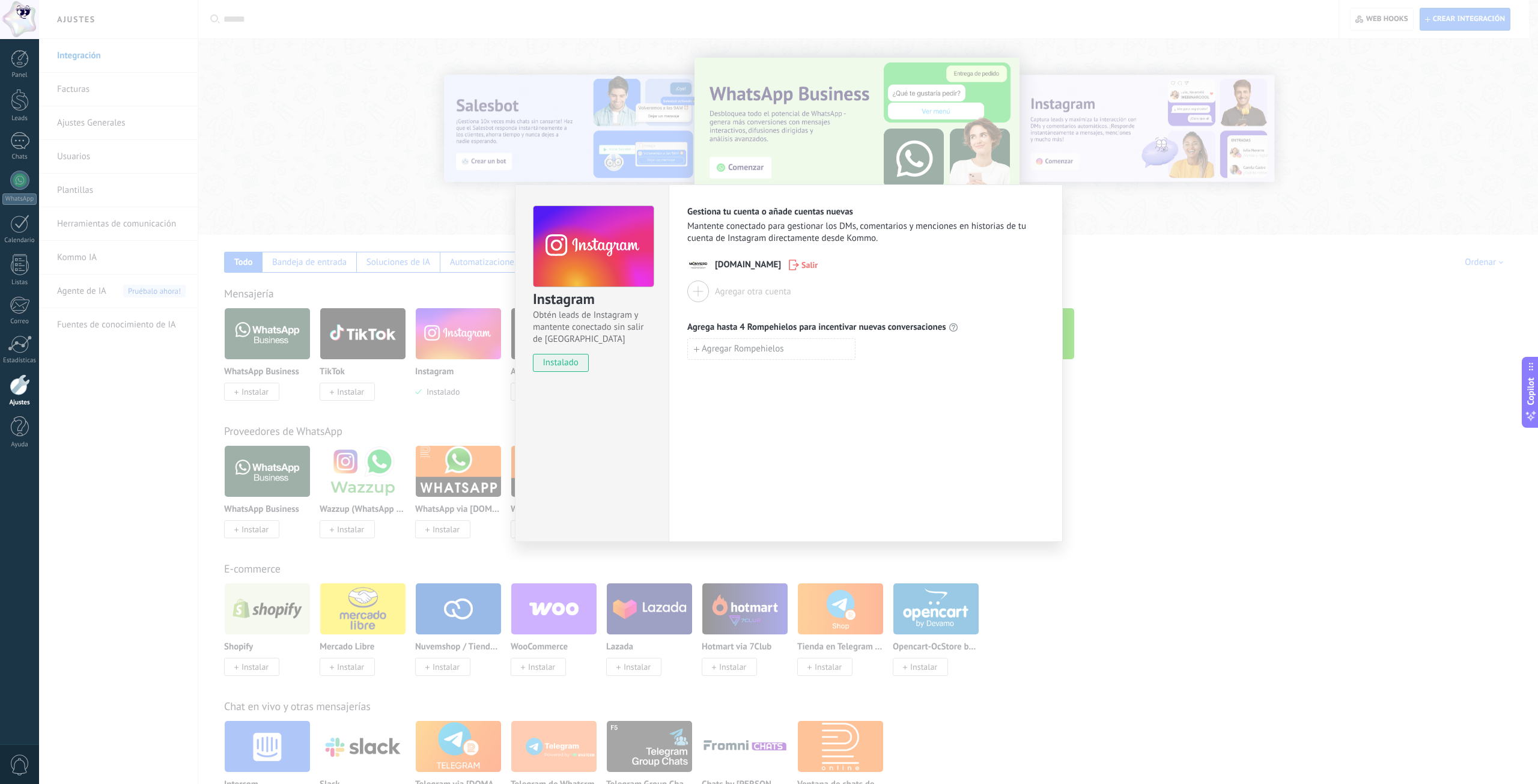
click at [1156, 471] on div "Instagram Obtén leads de Instagram y mantente conectado sin salir de Kommo inst…" at bounding box center [789, 392] width 1499 height 784
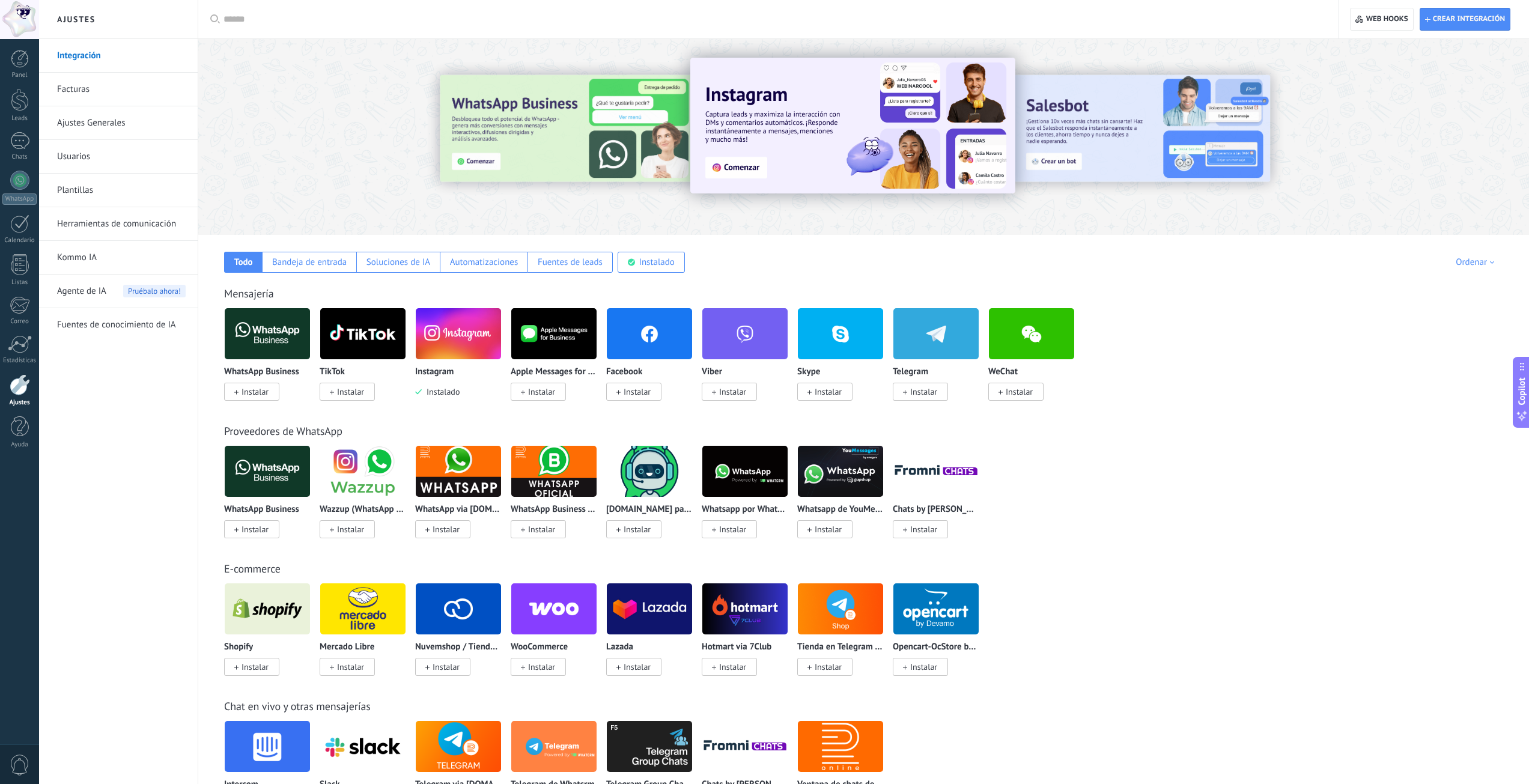
click at [637, 393] on span "Instalar" at bounding box center [637, 391] width 27 height 11
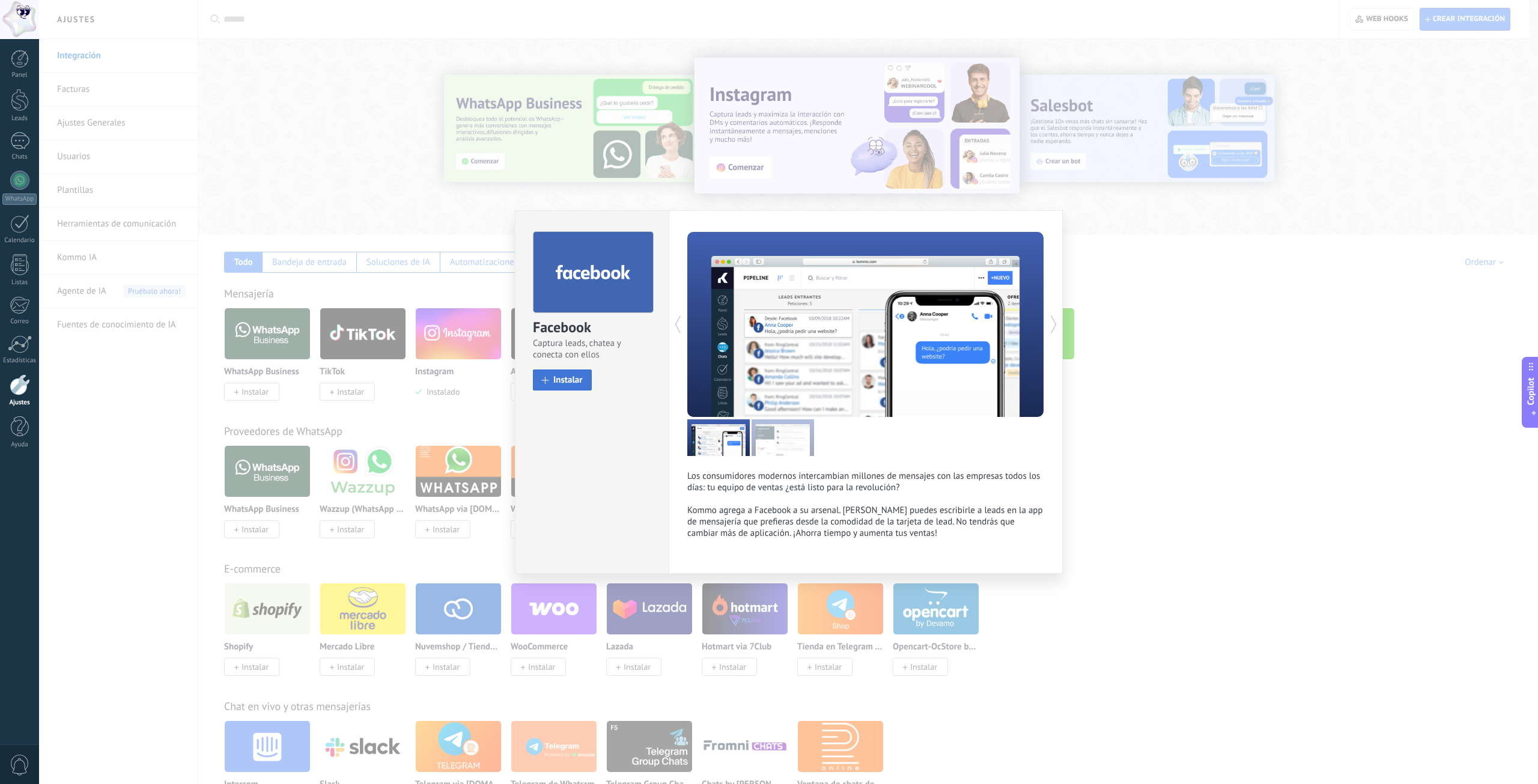
click at [575, 379] on span "Instalar" at bounding box center [567, 380] width 29 height 9
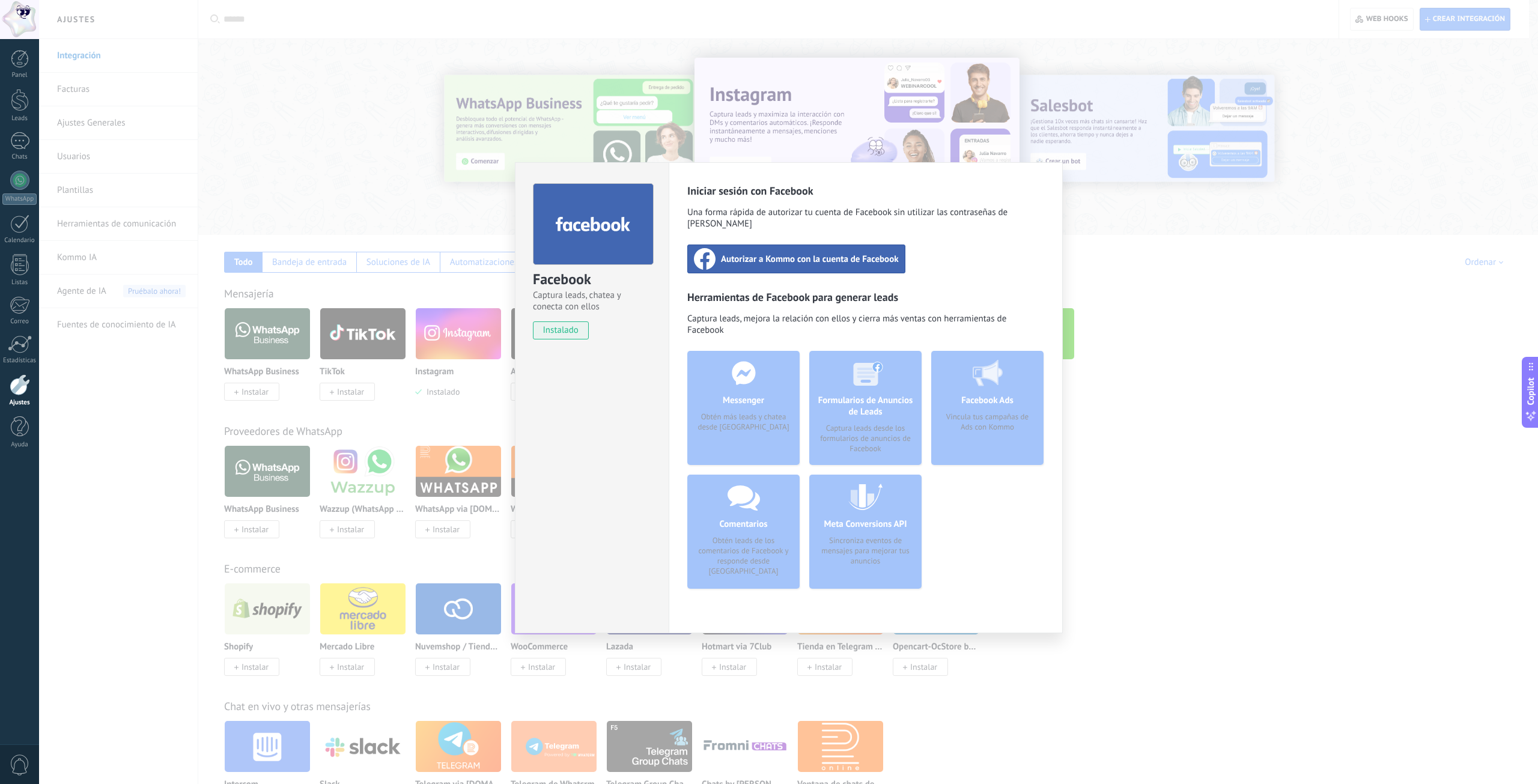
click at [817, 253] on span "Autorizar a Kommo con la cuenta de Facebook" at bounding box center [810, 258] width 178 height 12
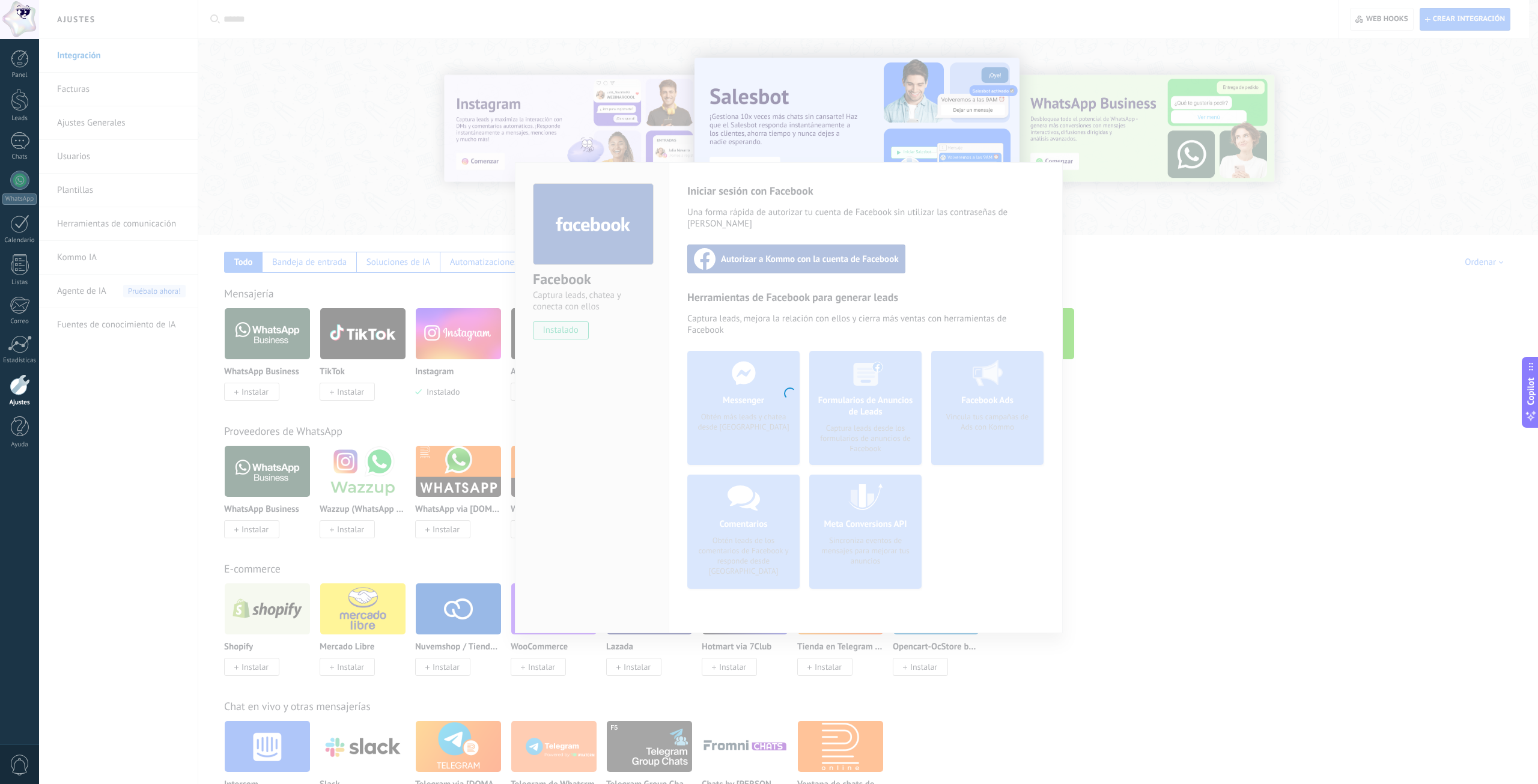
click at [1087, 422] on div at bounding box center [789, 392] width 1499 height 784
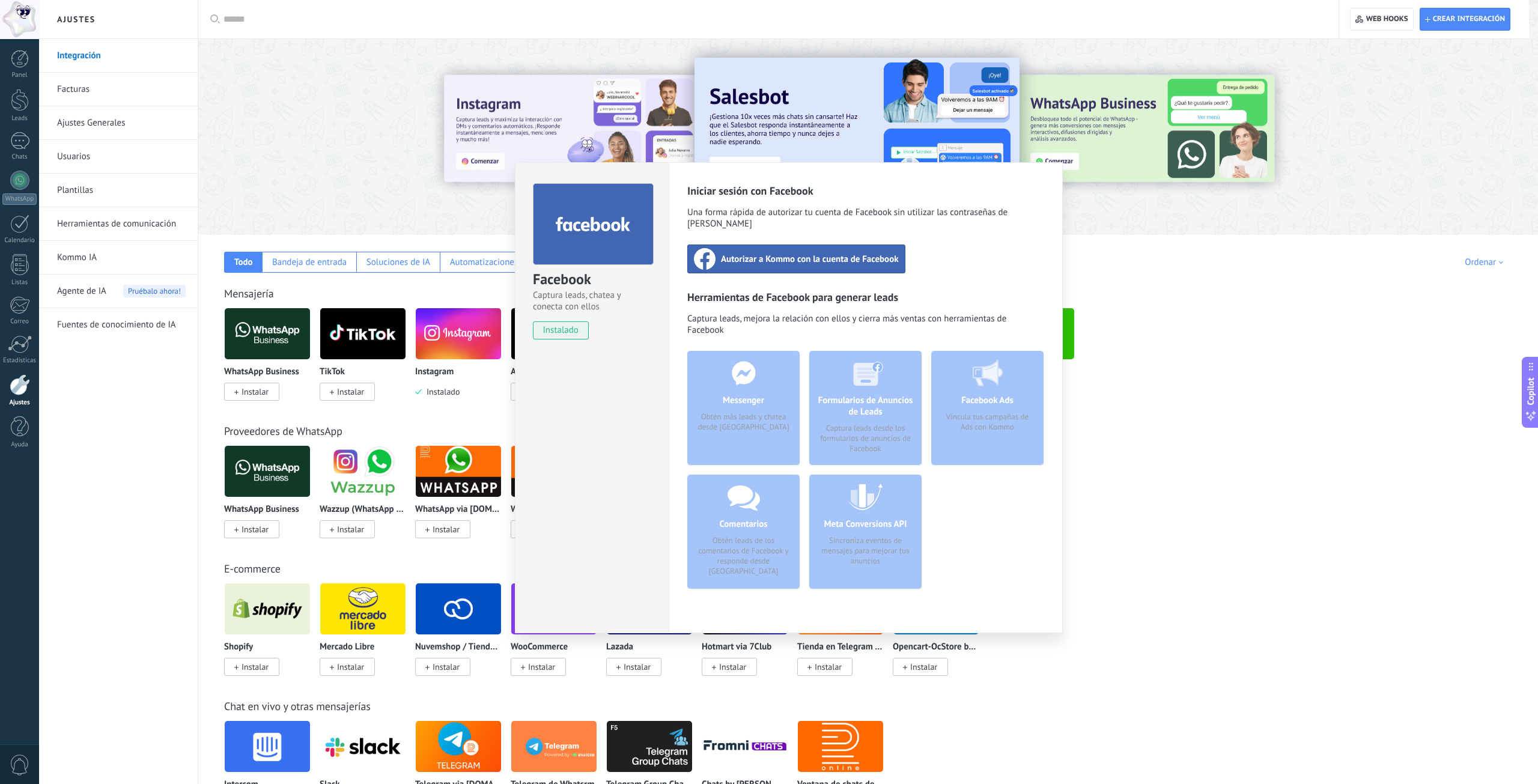
click at [855, 257] on div "Autorizar a Kommo con la cuenta de Facebook" at bounding box center [796, 258] width 218 height 29
